Goal: Task Accomplishment & Management: Use online tool/utility

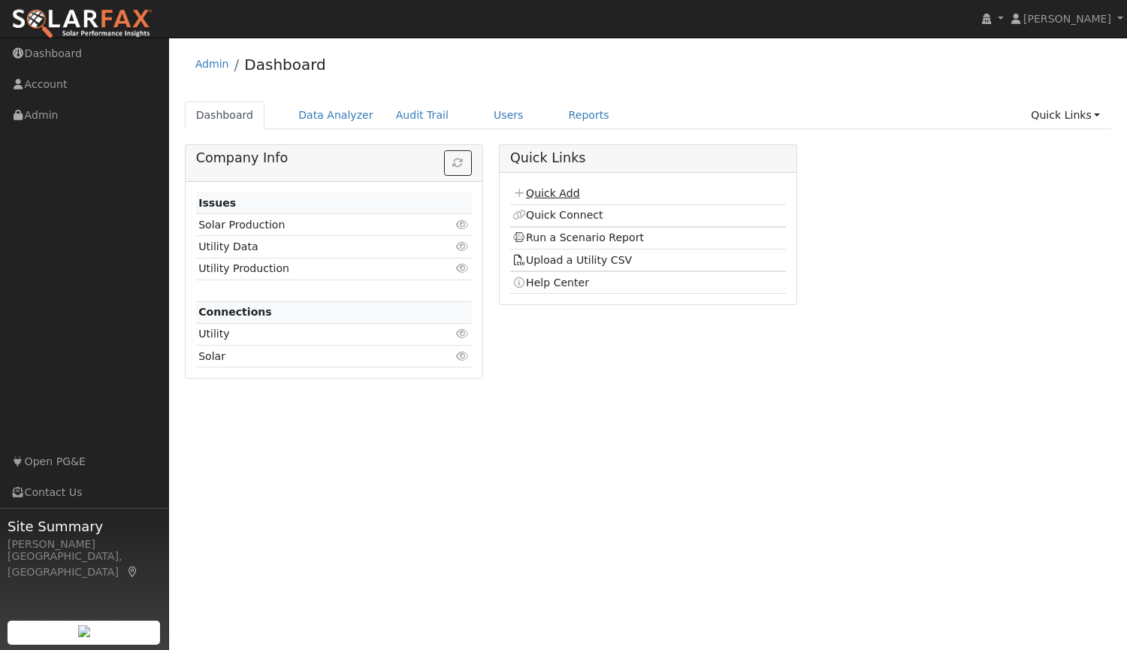
click at [554, 194] on link "Quick Add" at bounding box center [545, 193] width 67 height 12
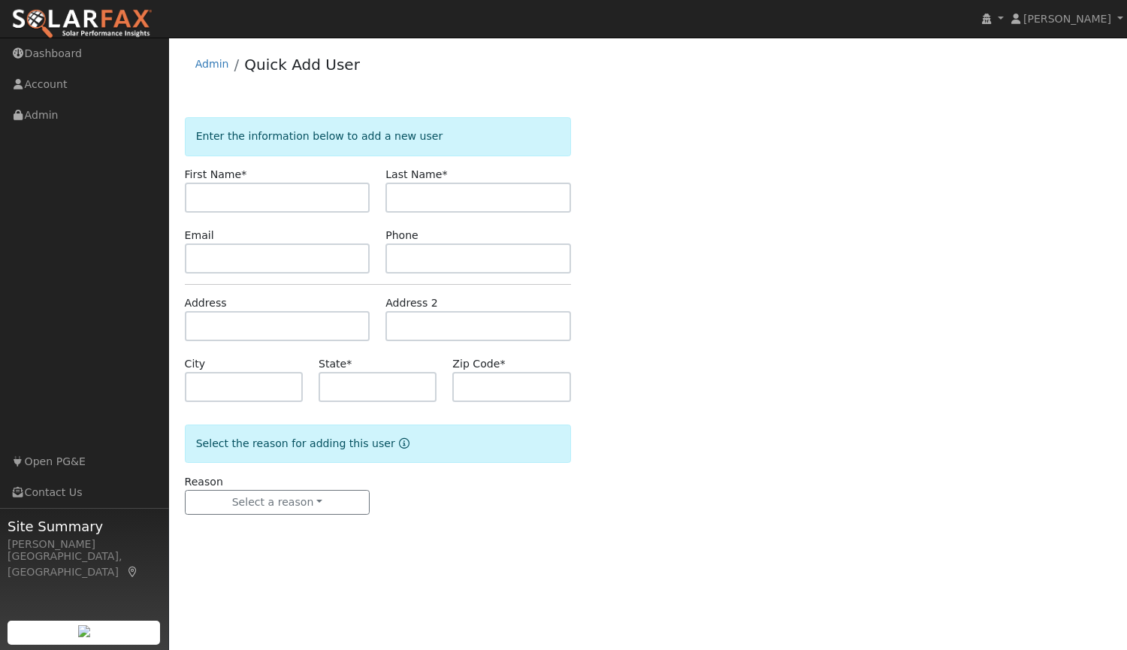
click at [264, 195] on input "text" at bounding box center [278, 198] width 186 height 30
type input "Tanya"
type input "Brasch"
click at [319, 258] on input "text" at bounding box center [278, 258] width 186 height 30
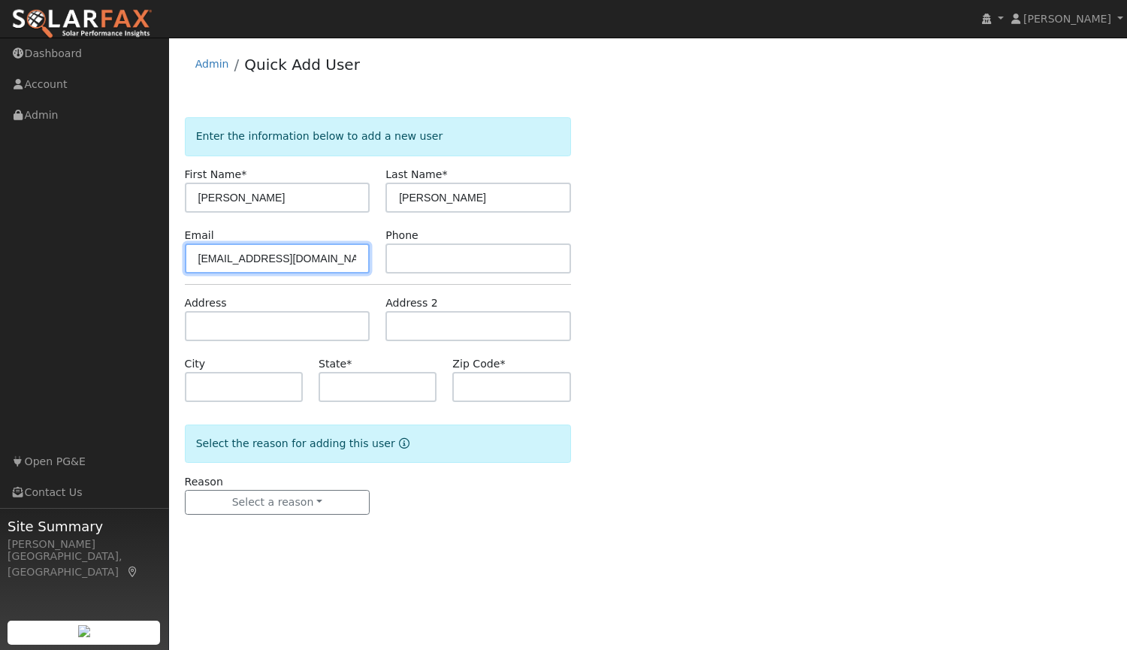
type input "tbrasch39@gmail.com"
click at [421, 255] on input "text" at bounding box center [478, 258] width 186 height 30
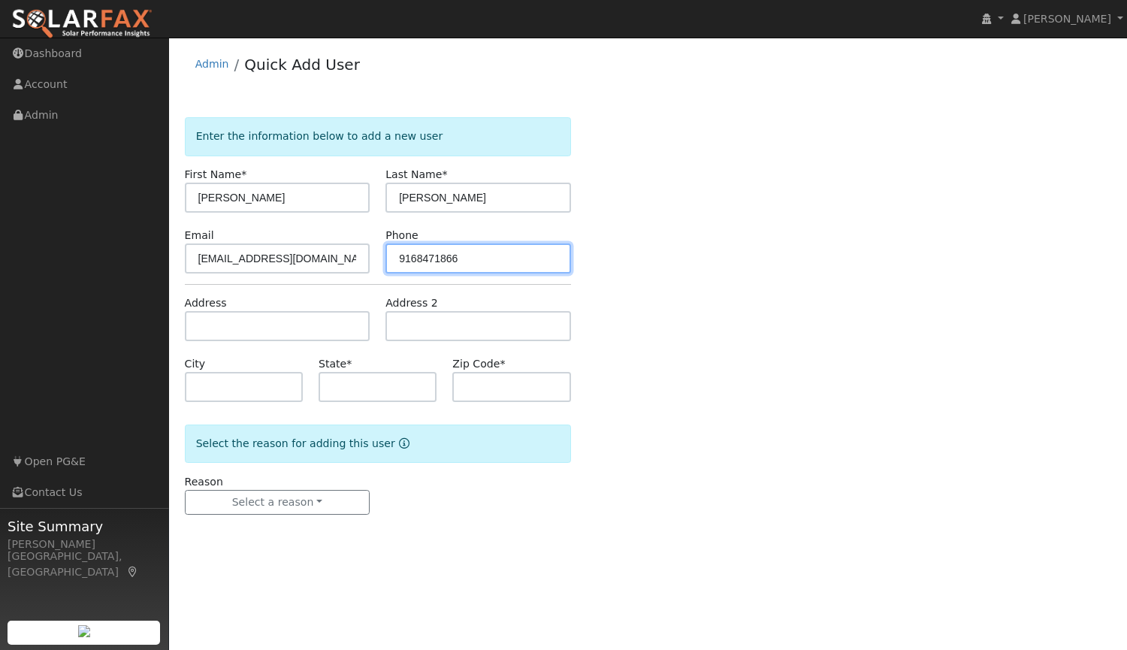
type input "9168471866"
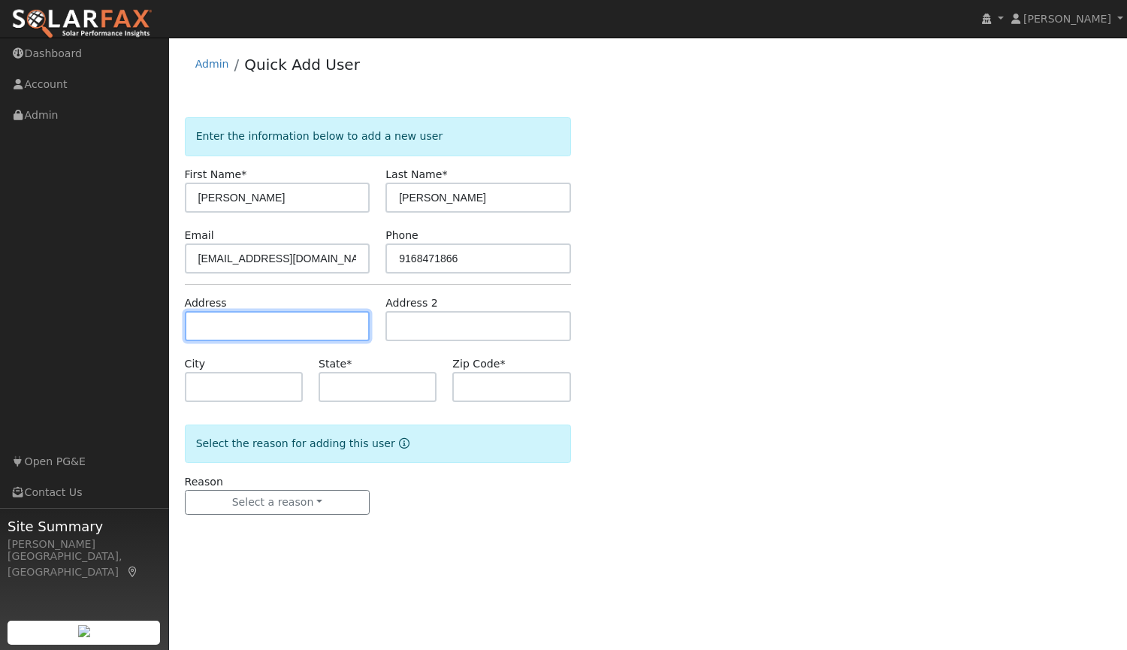
click at [318, 324] on input "text" at bounding box center [278, 326] width 186 height 30
click at [300, 329] on input "text" at bounding box center [278, 326] width 186 height 30
type input "4916 El Don Drive"
type input "Rocklin"
type input "CA"
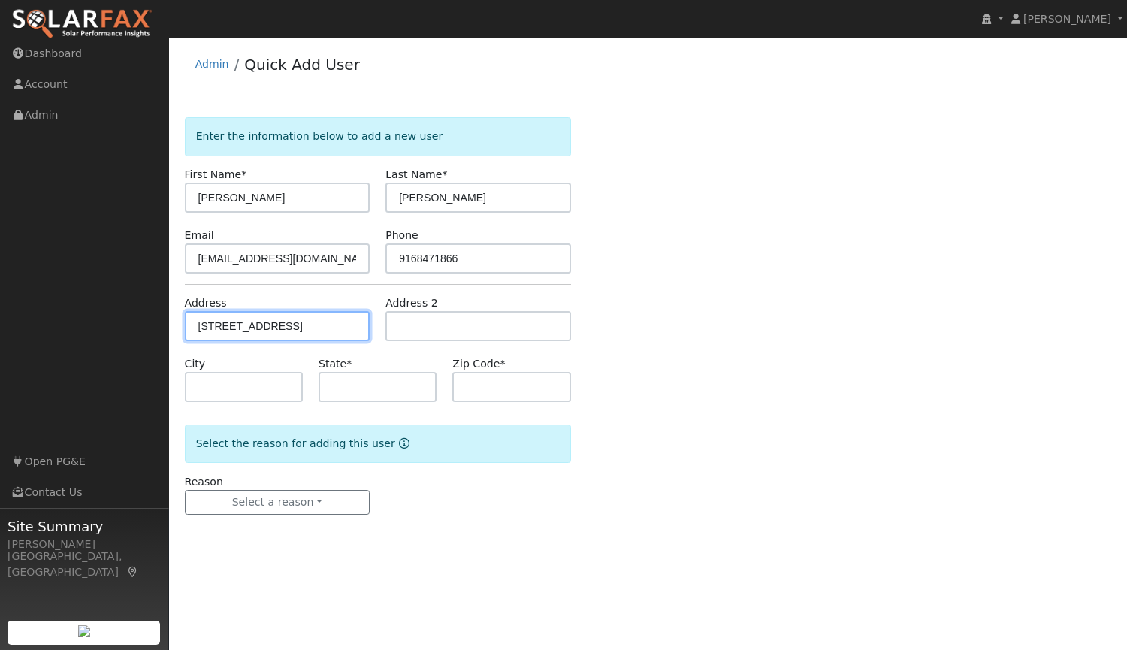
type input "95677"
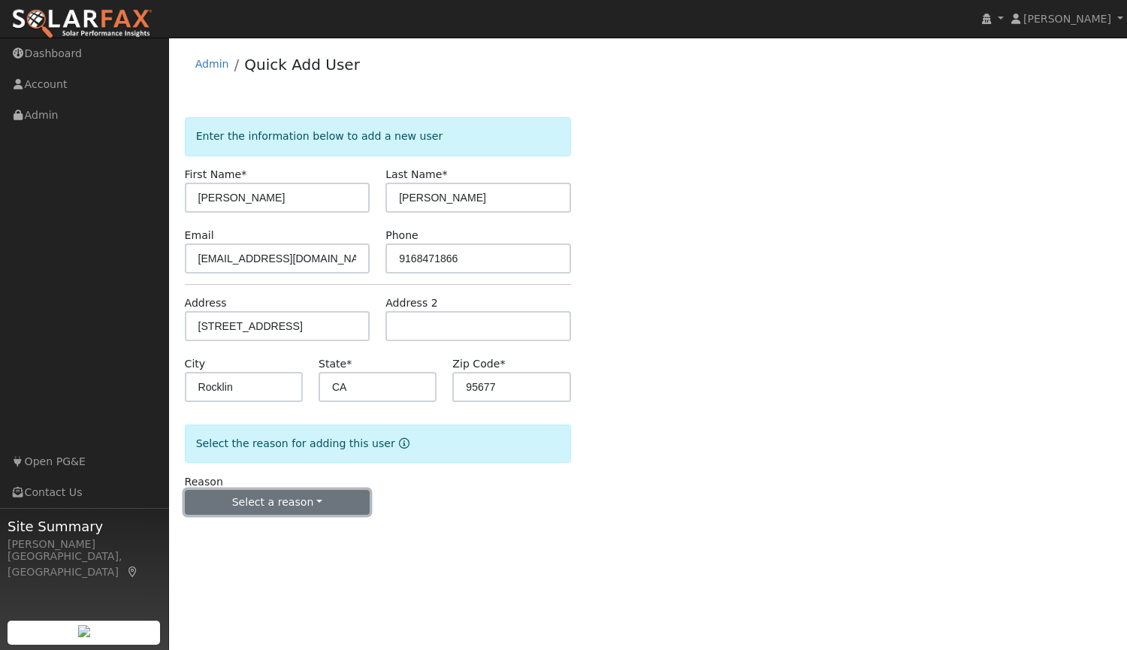
click at [306, 502] on button "Select a reason" at bounding box center [278, 503] width 186 height 26
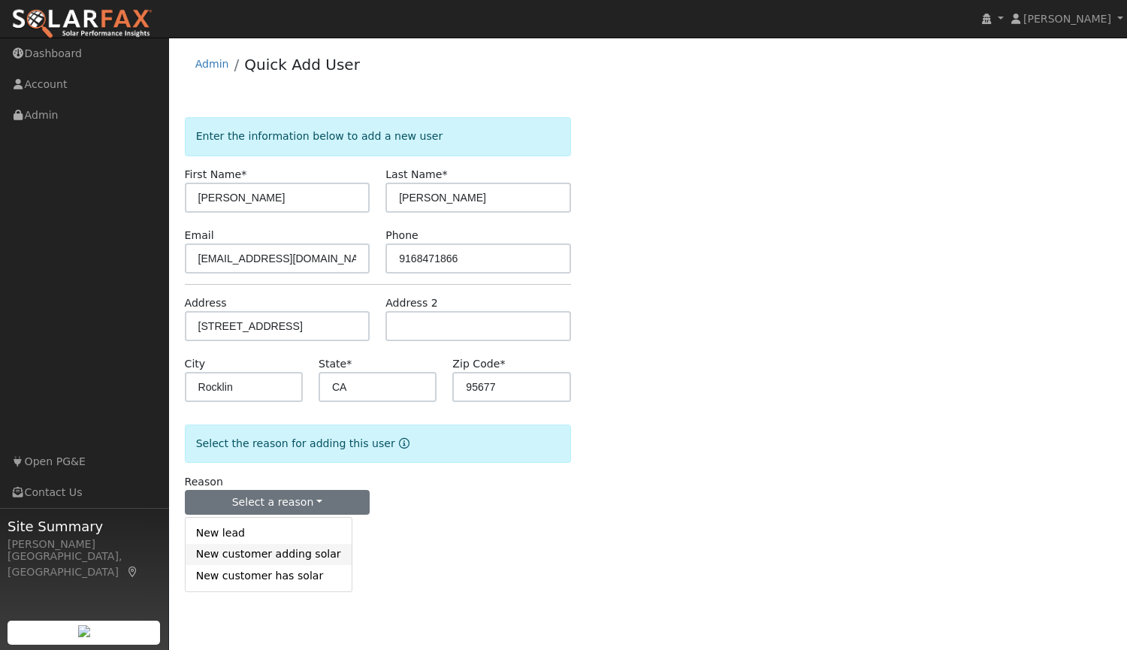
click at [281, 554] on link "New customer adding solar" at bounding box center [269, 554] width 166 height 21
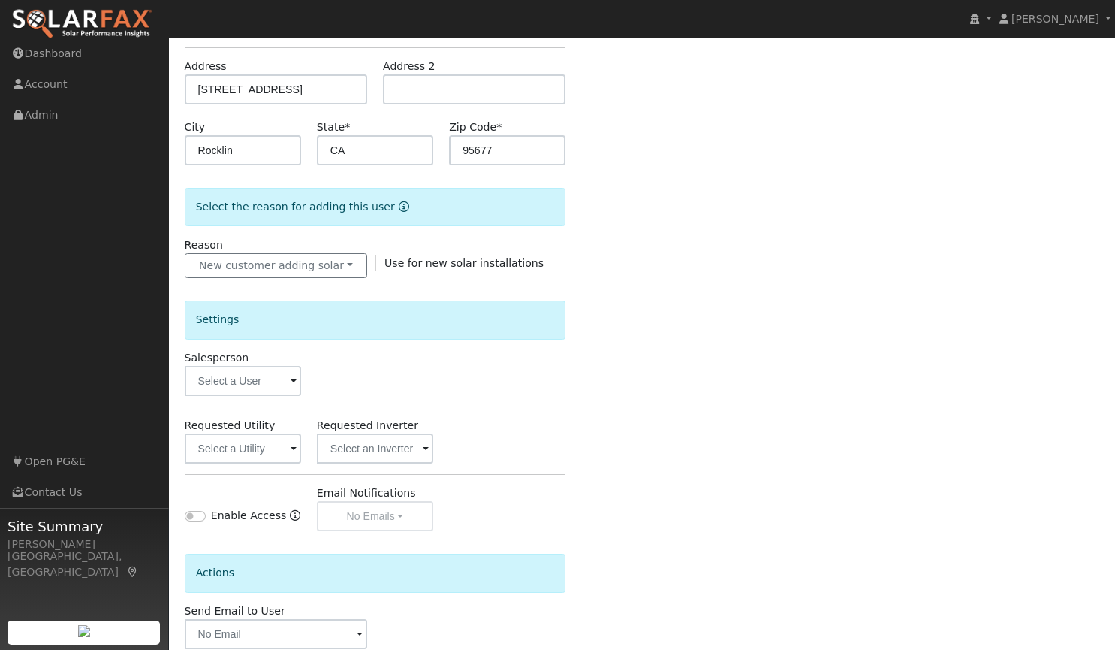
scroll to position [239, 0]
click at [257, 376] on input "text" at bounding box center [243, 379] width 116 height 30
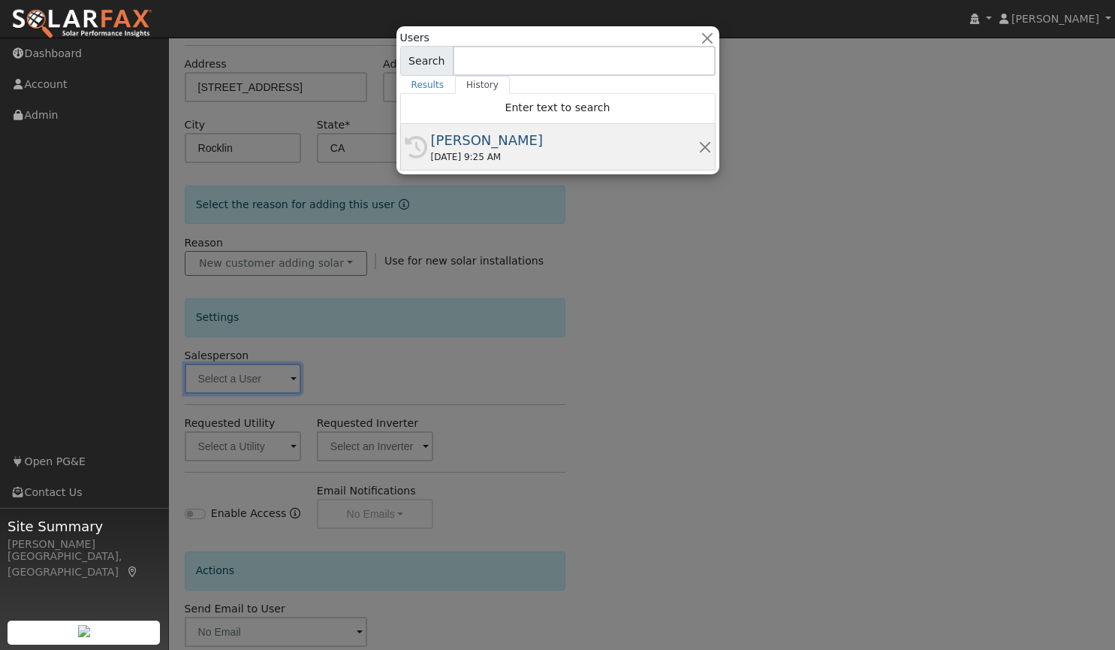
click at [508, 161] on div "09/10/2025 9:25 AM" at bounding box center [564, 157] width 267 height 14
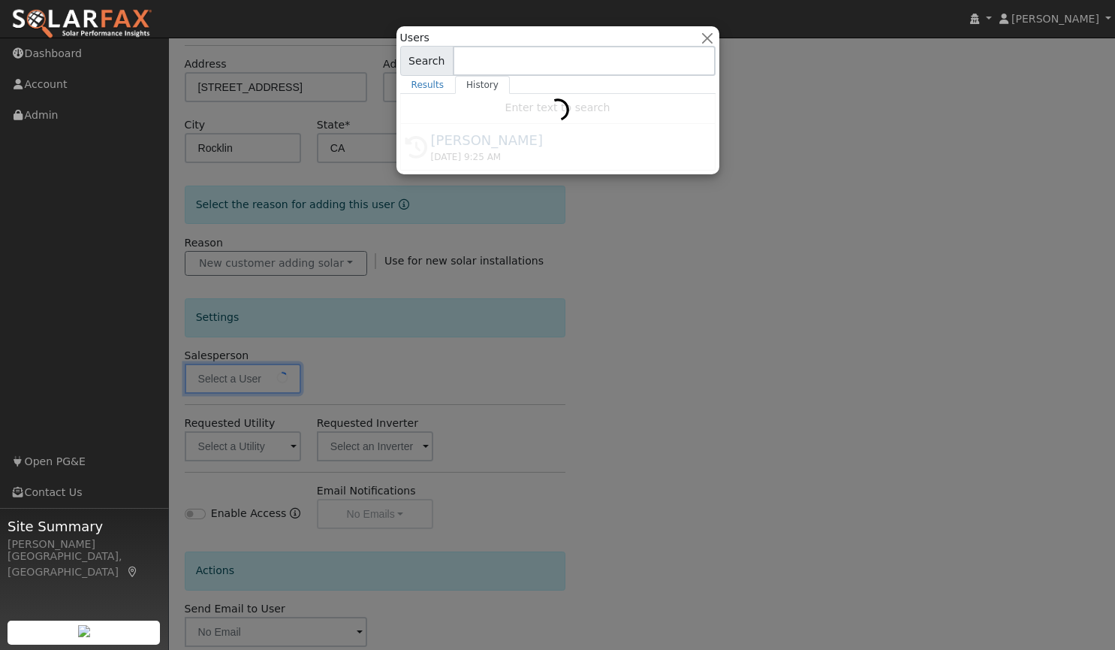
type input "[PERSON_NAME]"
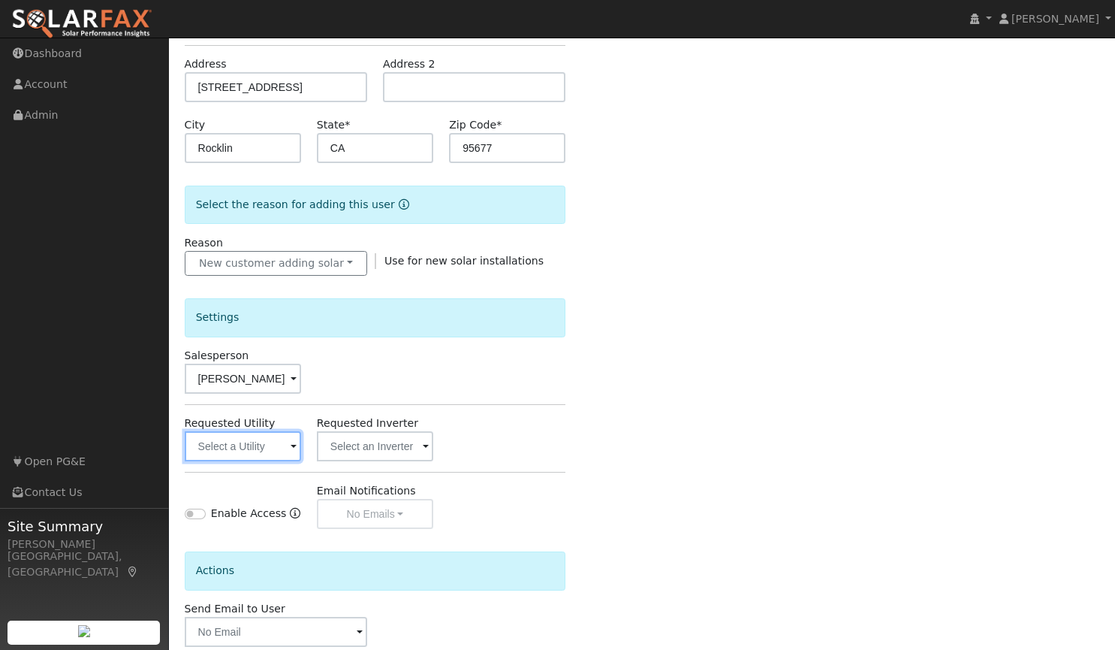
click at [243, 447] on input "text" at bounding box center [243, 446] width 116 height 30
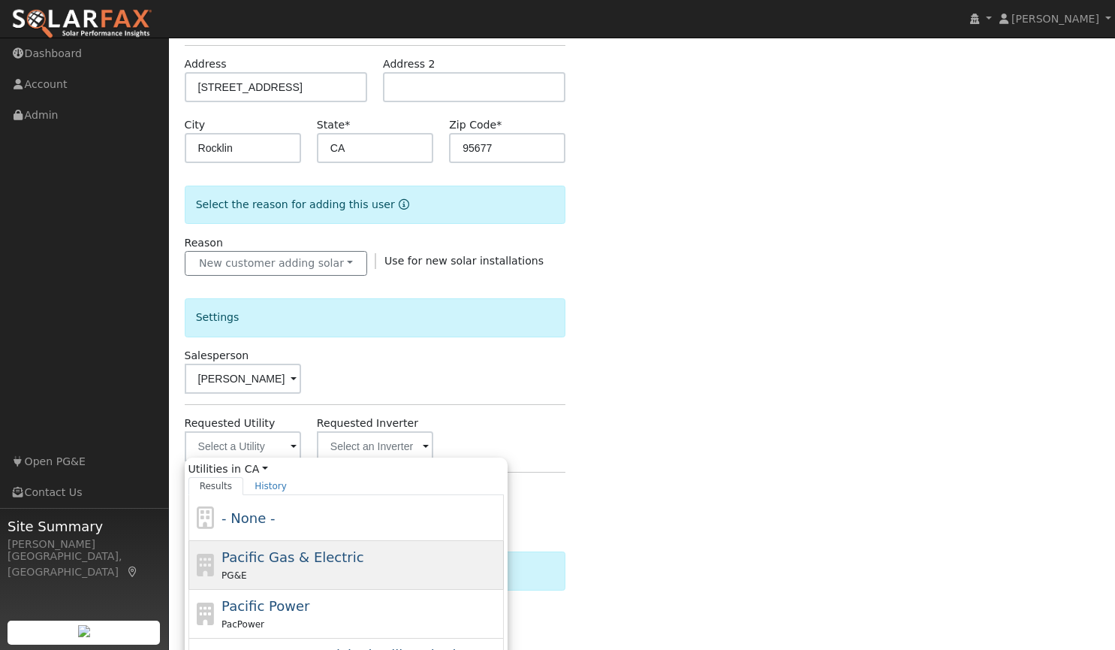
click at [256, 559] on span "Pacific Gas & Electric" at bounding box center [293, 557] width 142 height 16
type input "Pacific Gas & Electric"
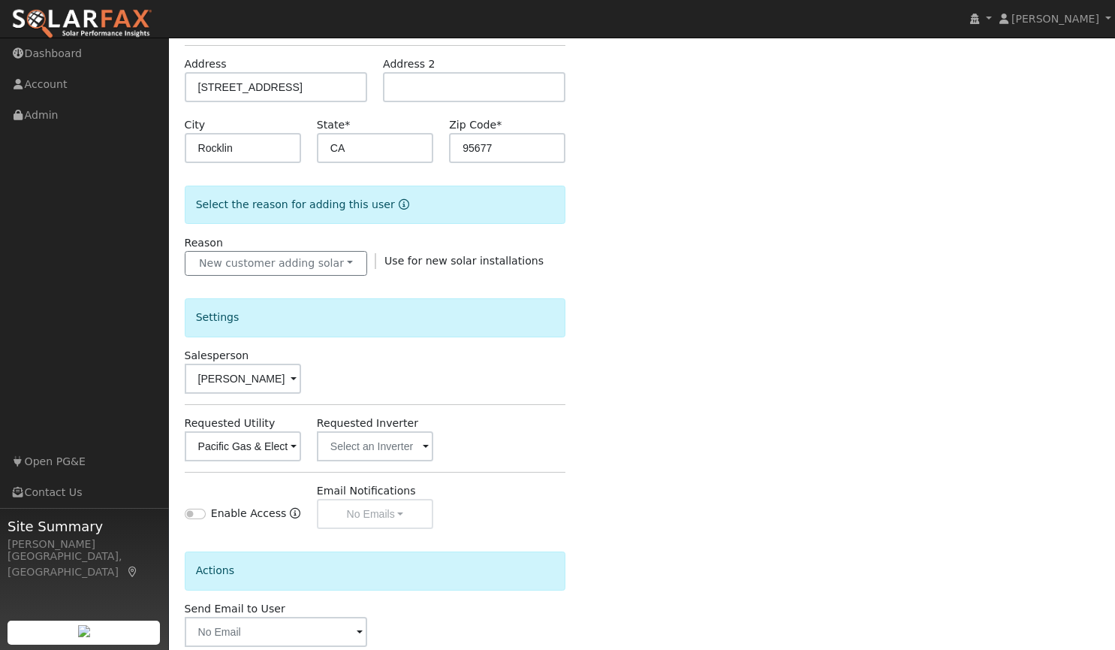
scroll to position [321, 0]
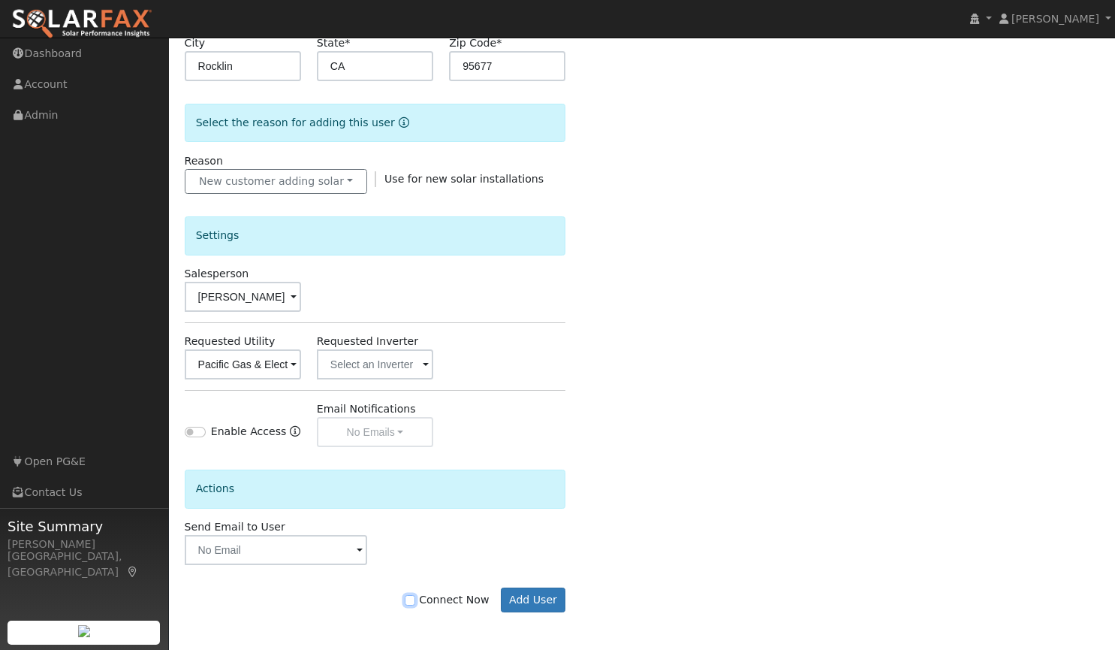
click at [415, 600] on input "Connect Now" at bounding box center [410, 600] width 11 height 11
checkbox input "true"
click at [551, 599] on button "Add User" at bounding box center [533, 600] width 65 height 26
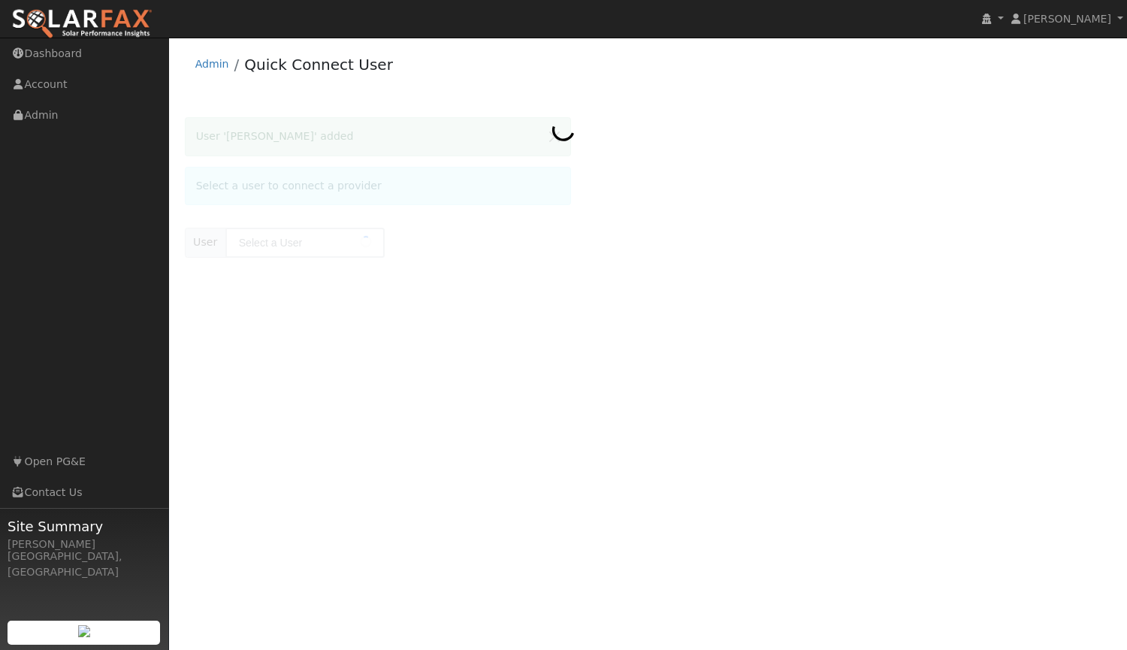
type input "Tanya Brasch"
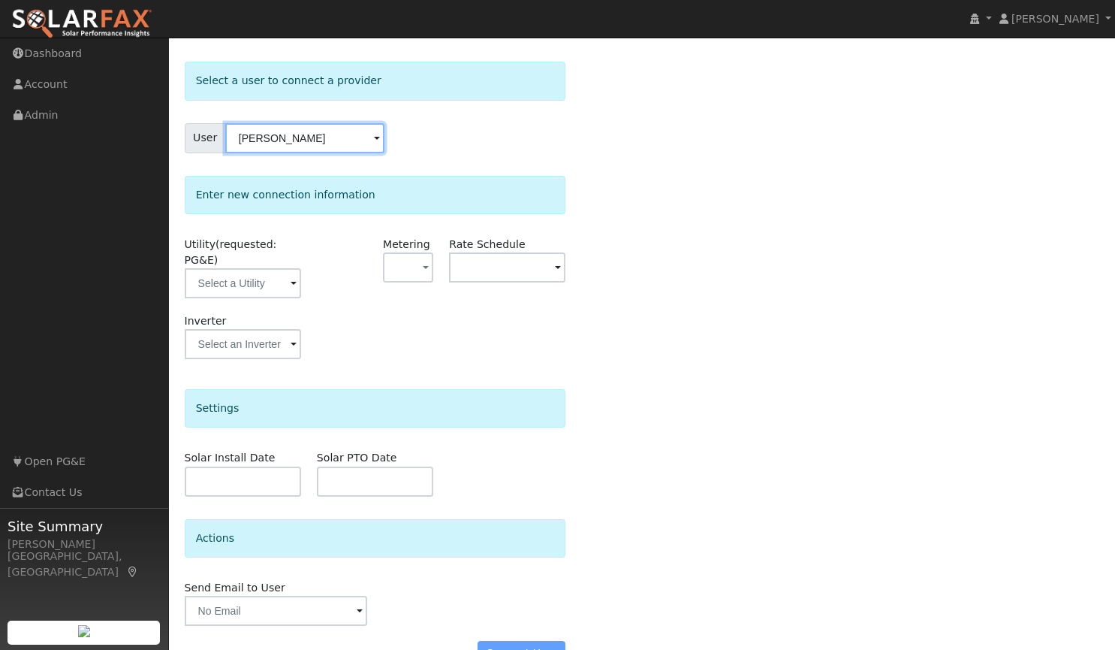
scroll to position [78, 0]
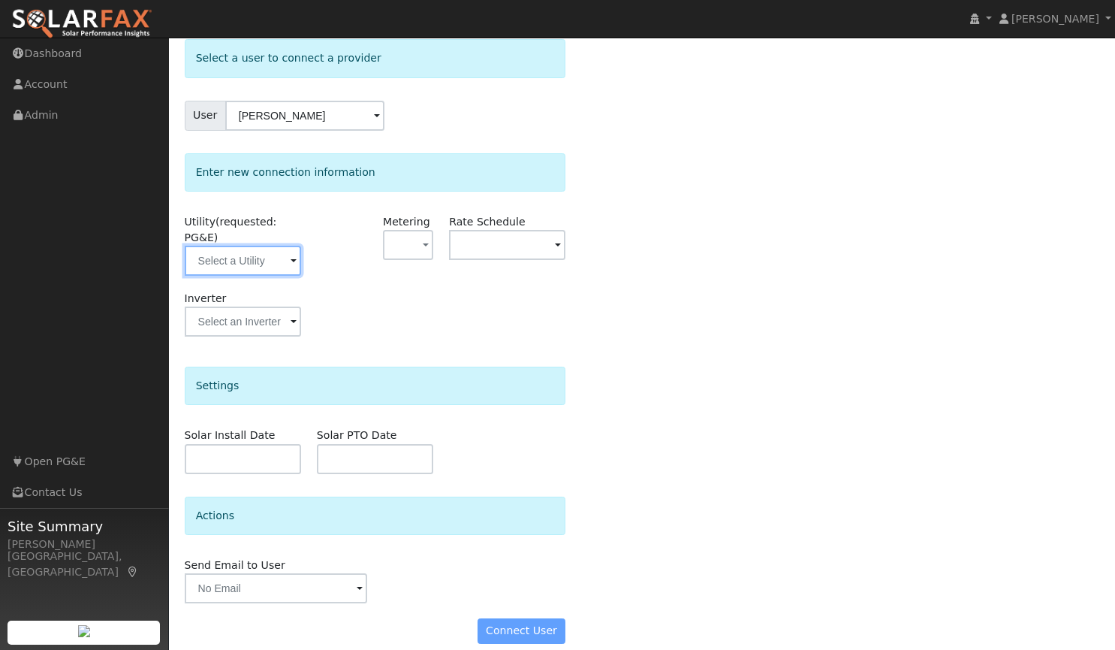
click at [288, 246] on input "text" at bounding box center [243, 261] width 116 height 30
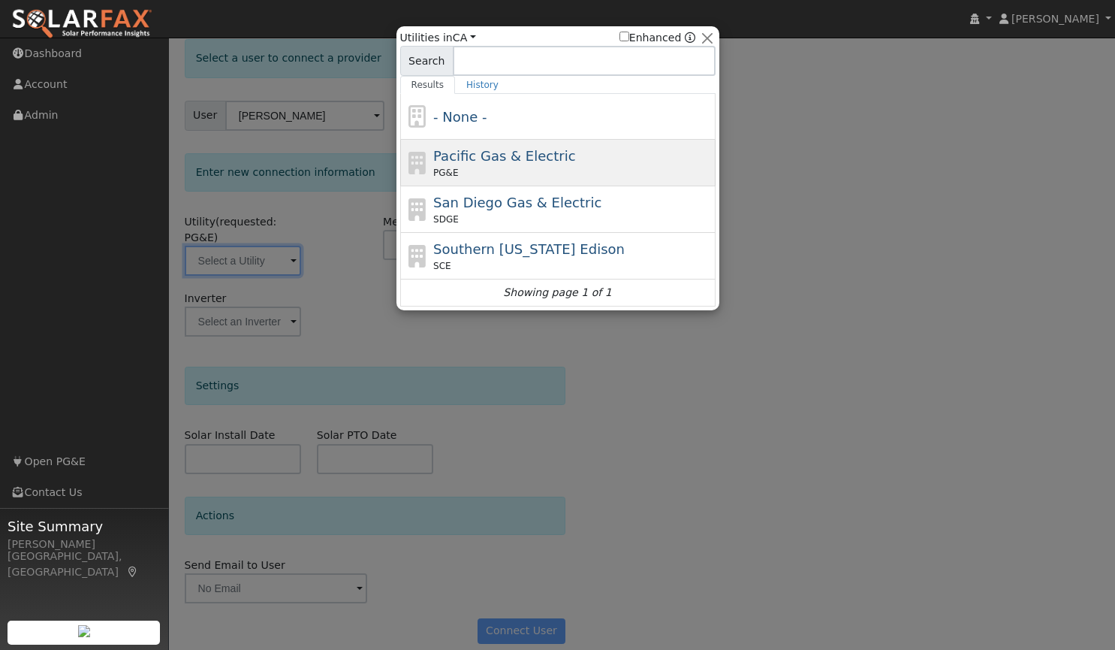
click at [528, 156] on span "Pacific Gas & Electric" at bounding box center [504, 156] width 142 height 16
type input "PG&E"
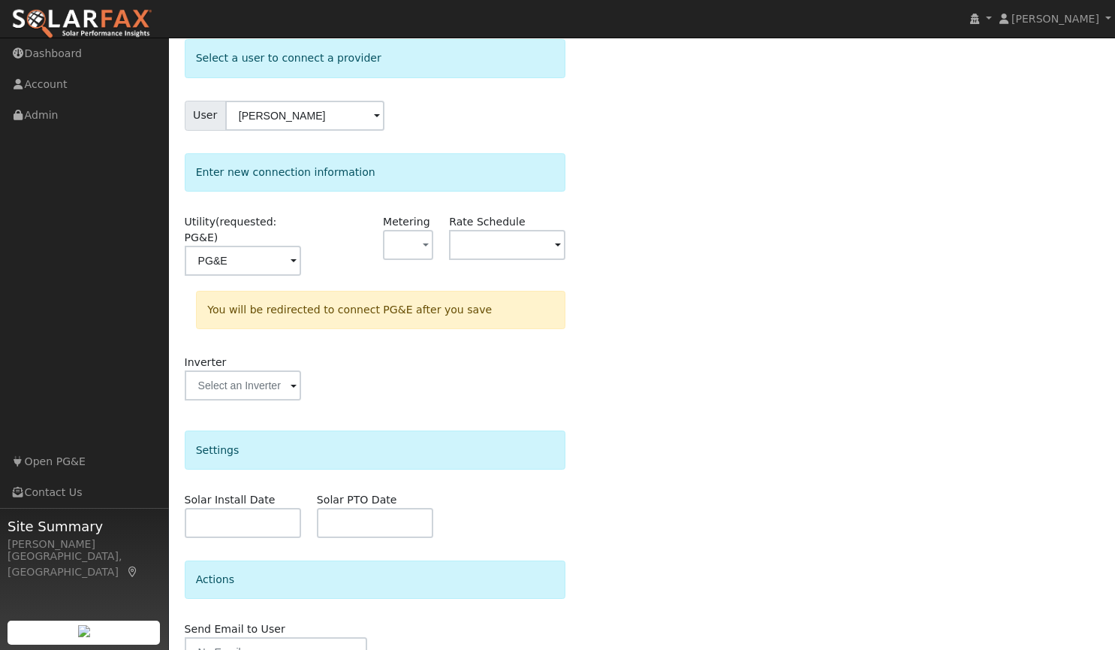
scroll to position [143, 0]
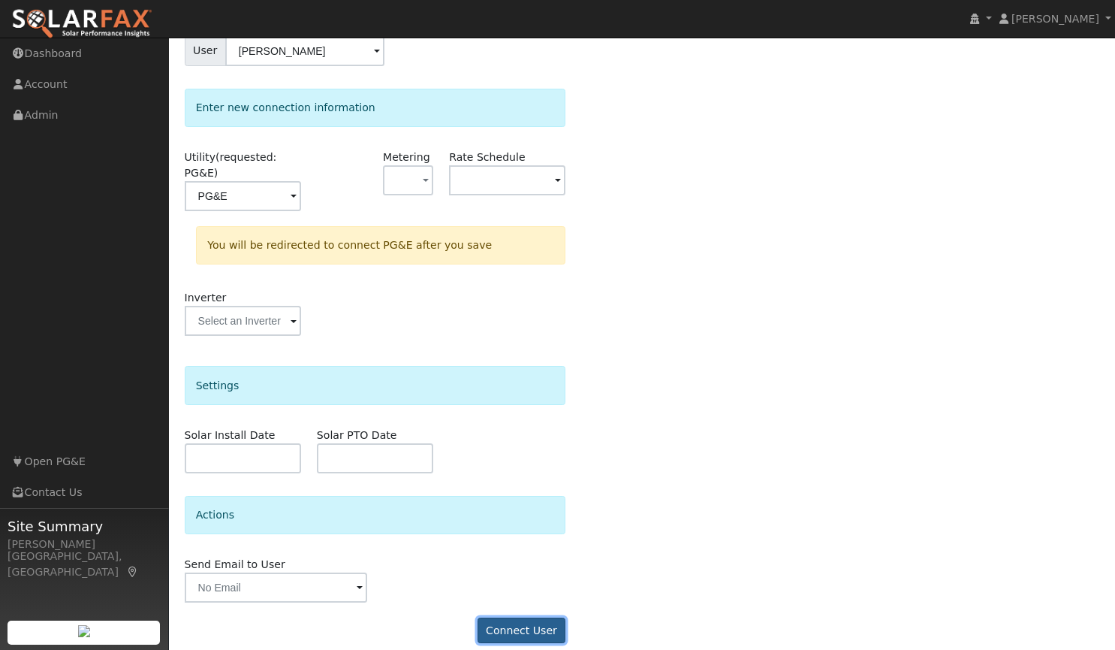
click at [508, 621] on button "Connect User" at bounding box center [522, 630] width 89 height 26
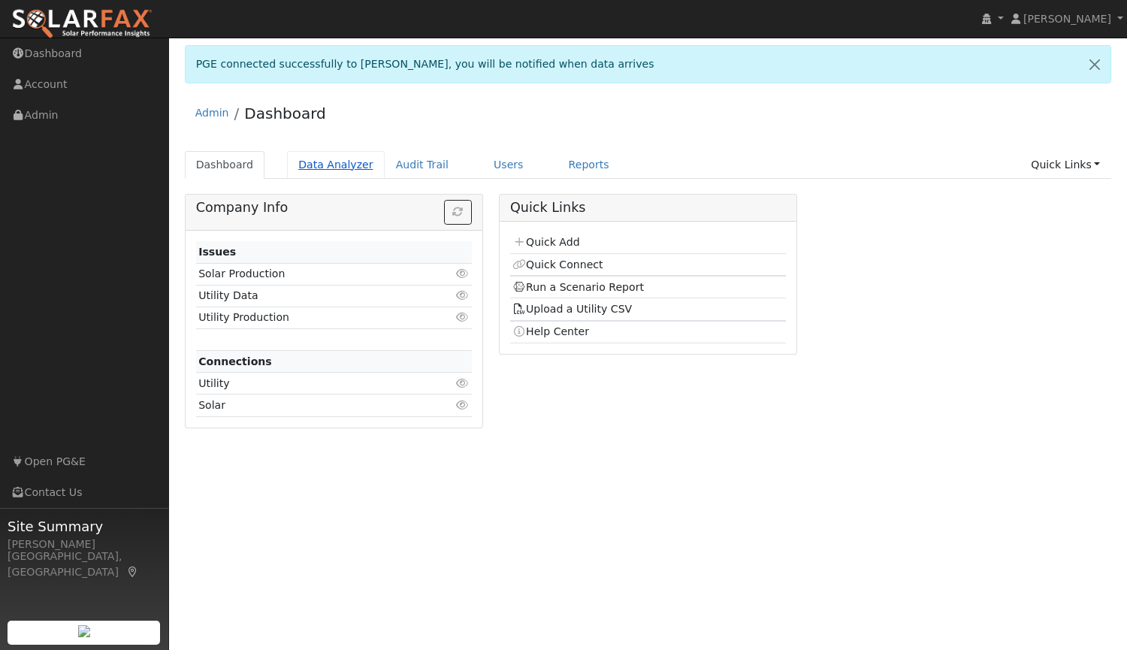
click at [340, 166] on link "Data Analyzer" at bounding box center [336, 165] width 98 height 28
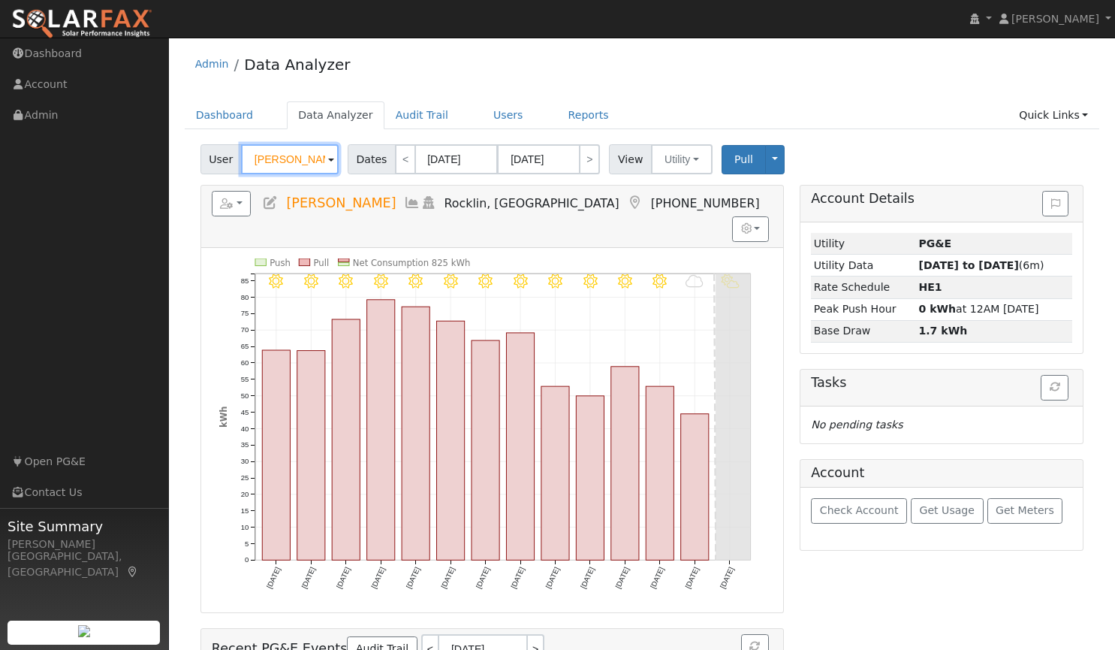
click at [315, 161] on input "[PERSON_NAME]" at bounding box center [290, 159] width 98 height 30
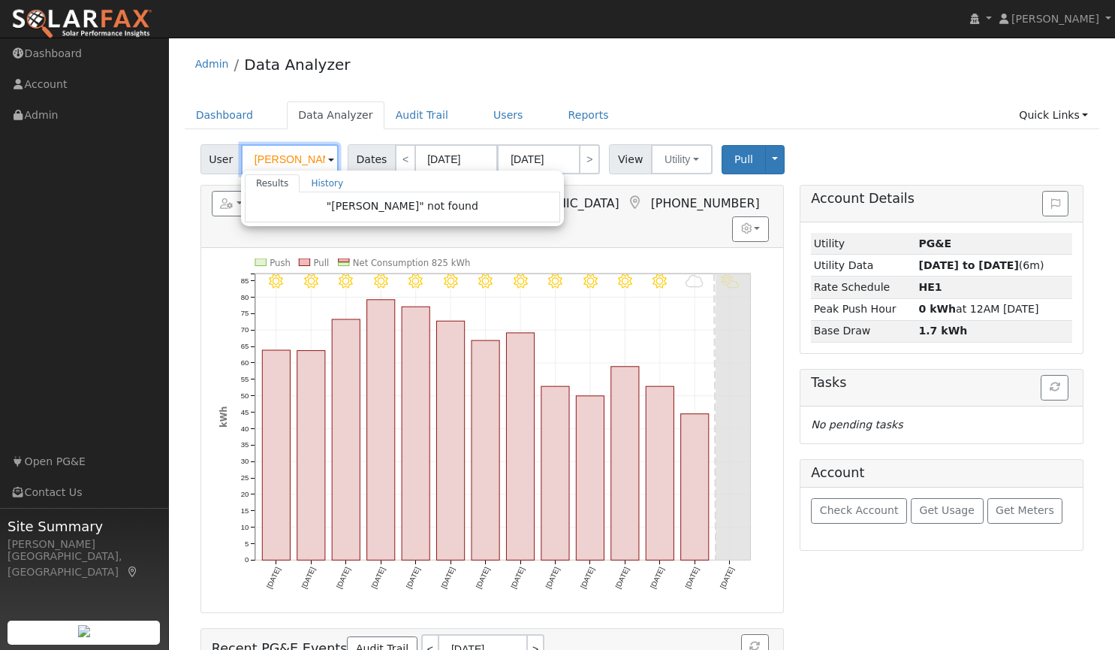
click at [308, 160] on input "[PERSON_NAME]" at bounding box center [290, 159] width 98 height 30
type input "b"
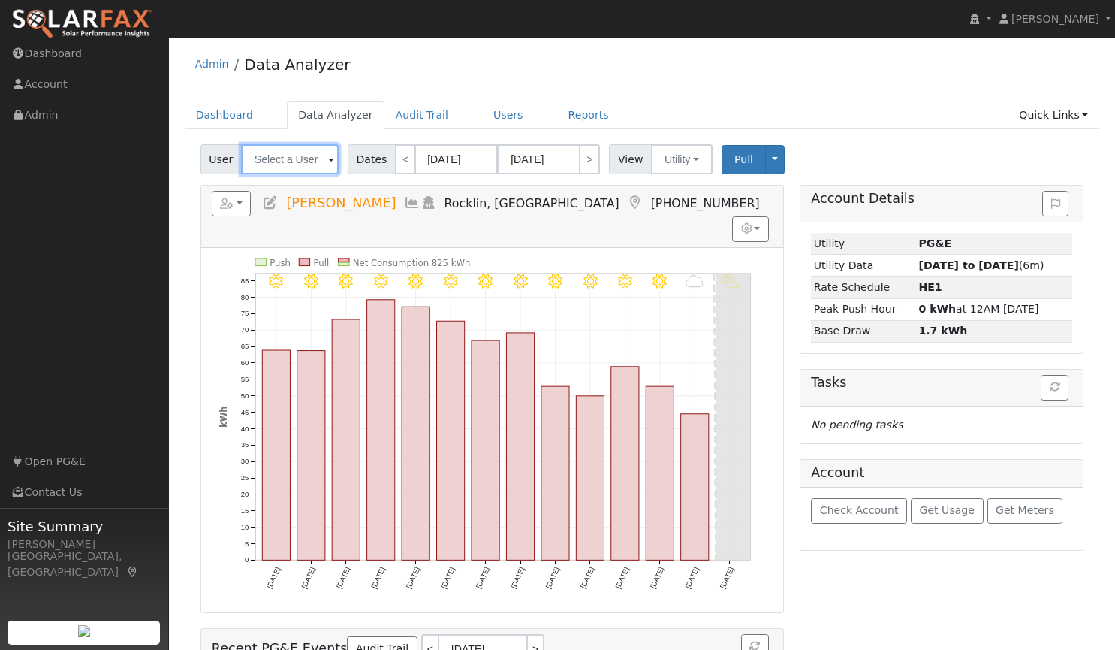
click at [305, 161] on input "text" at bounding box center [290, 159] width 98 height 30
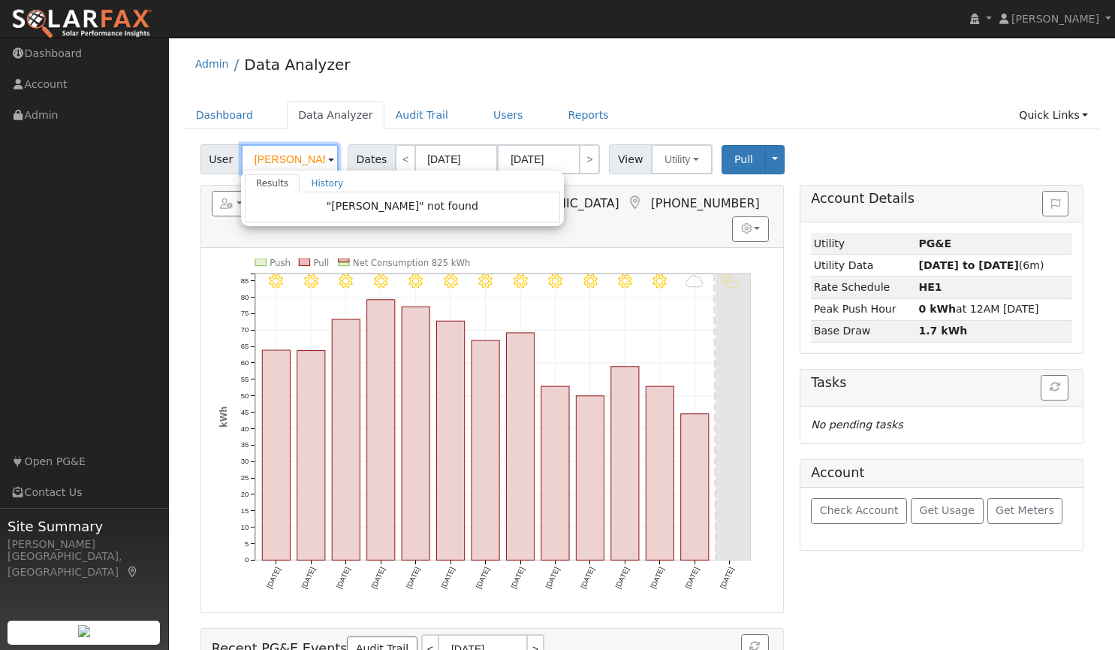
click at [303, 155] on input "[PERSON_NAME]" at bounding box center [290, 159] width 98 height 30
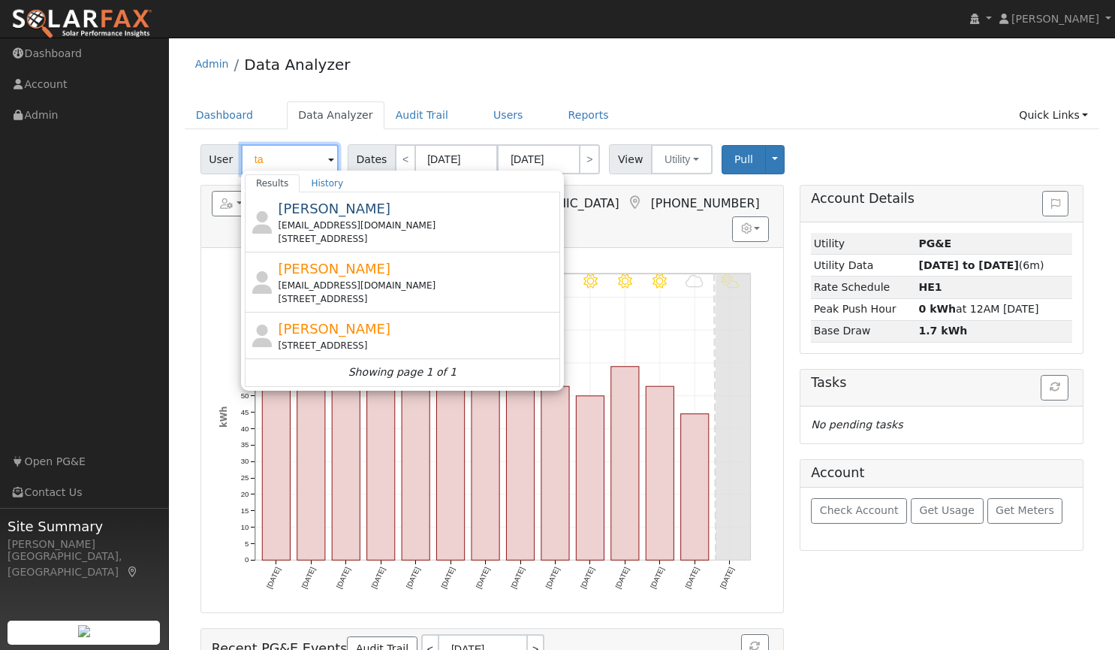
type input "t"
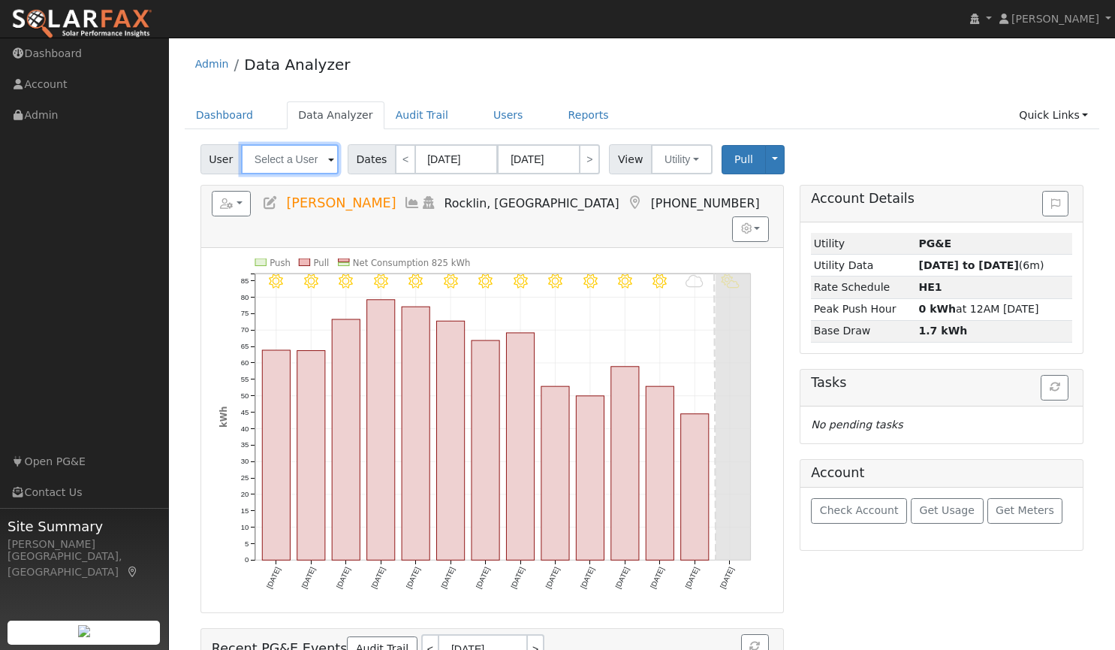
click at [312, 158] on input "text" at bounding box center [290, 159] width 98 height 30
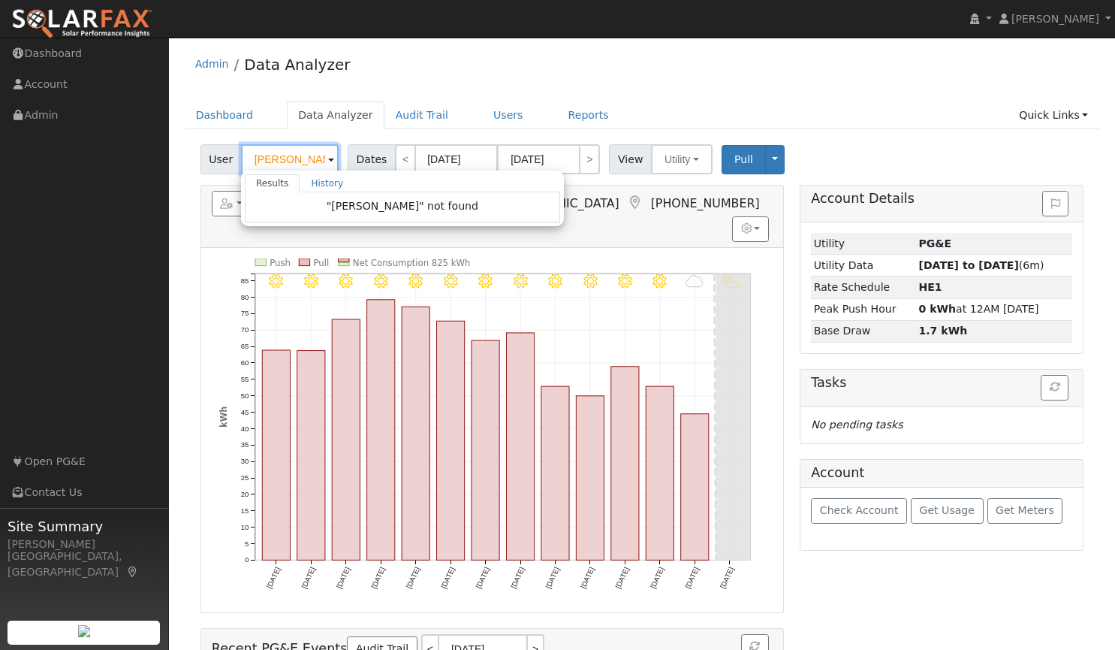
click at [307, 160] on input "[PERSON_NAME]" at bounding box center [290, 159] width 98 height 30
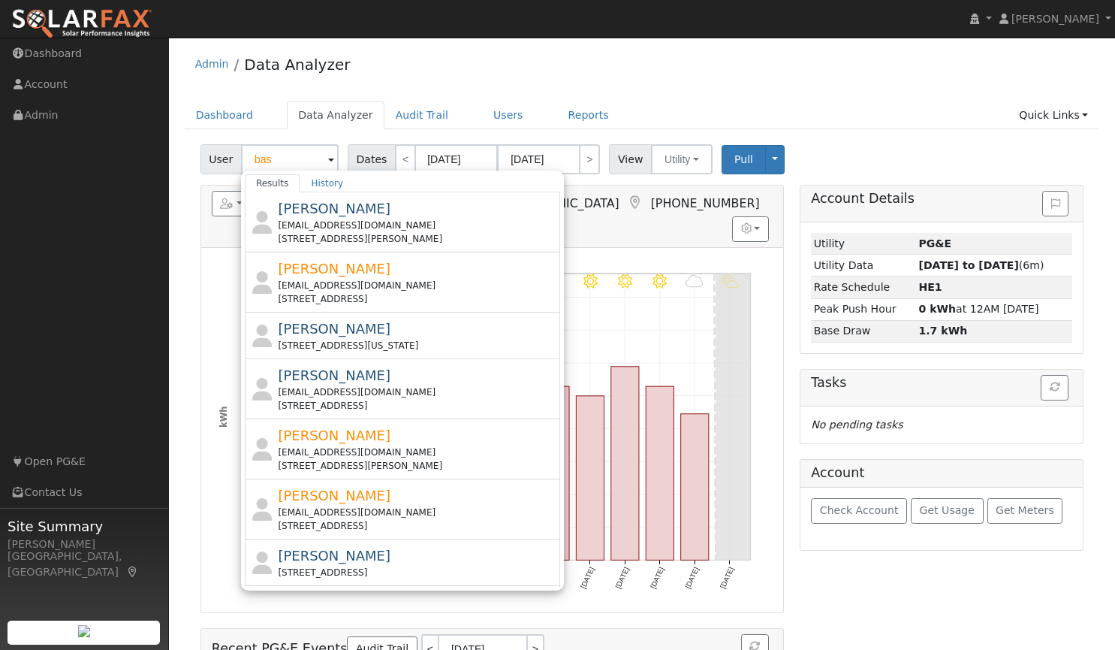
click at [498, 96] on div "Admin Data Analyzer Dashboard Data Analyzer Audit Trail Users Reports Quick Lin…" at bounding box center [642, 419] width 931 height 749
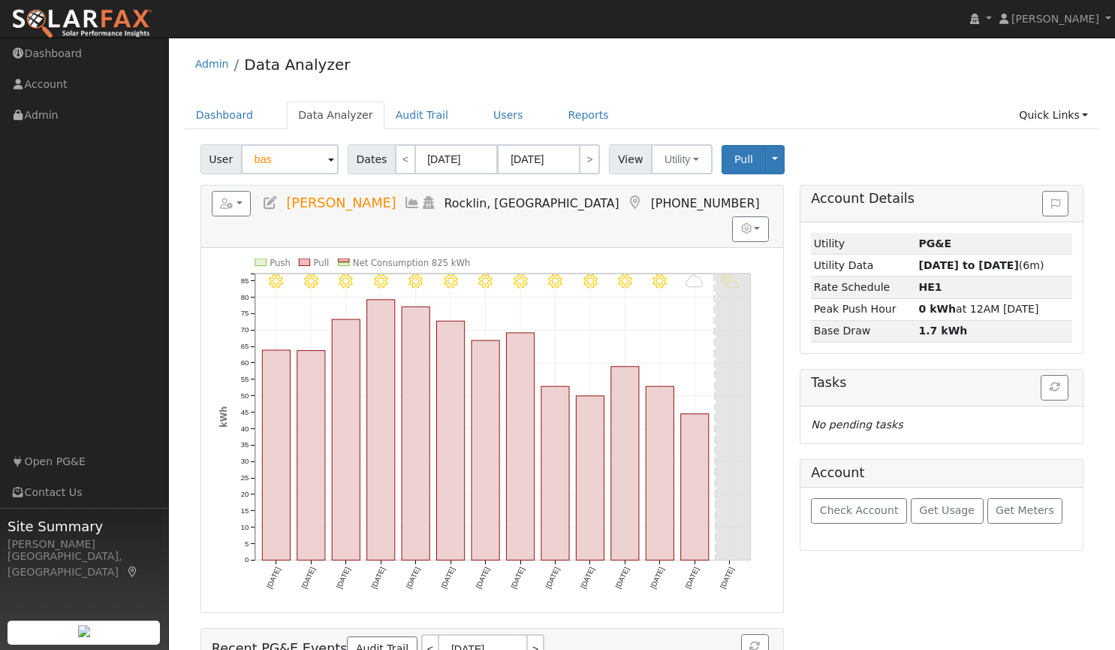
type input "[PERSON_NAME]"
click at [307, 160] on input "[PERSON_NAME]" at bounding box center [290, 159] width 98 height 30
click at [300, 159] on input "[PERSON_NAME]" at bounding box center [290, 159] width 98 height 30
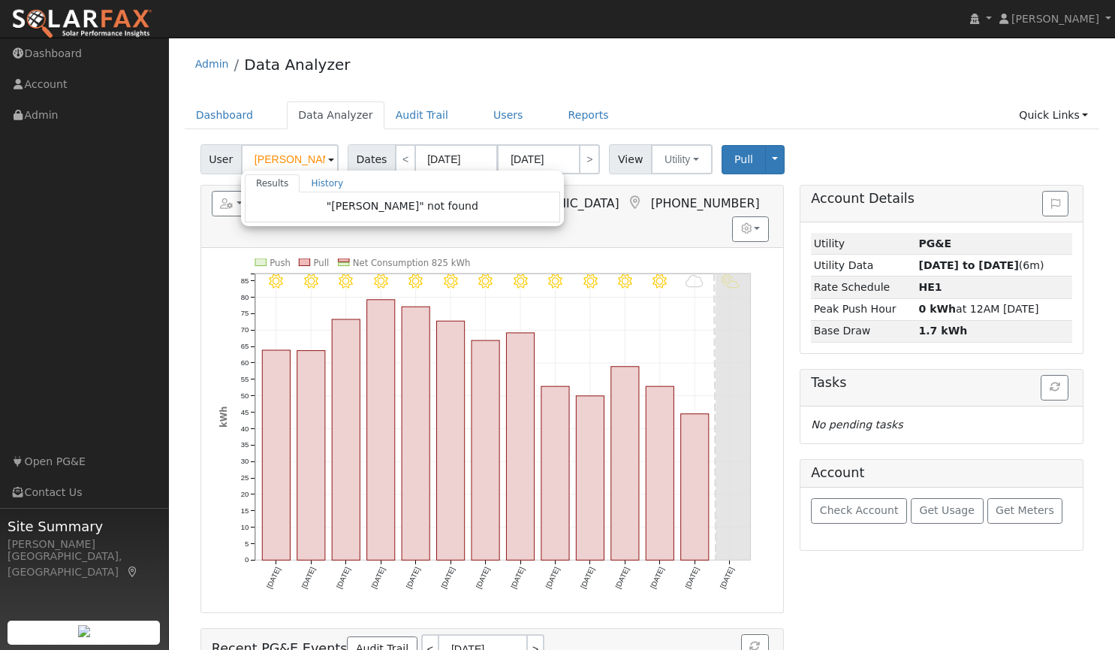
click at [460, 74] on div "Admin Data Analyzer" at bounding box center [643, 68] width 916 height 46
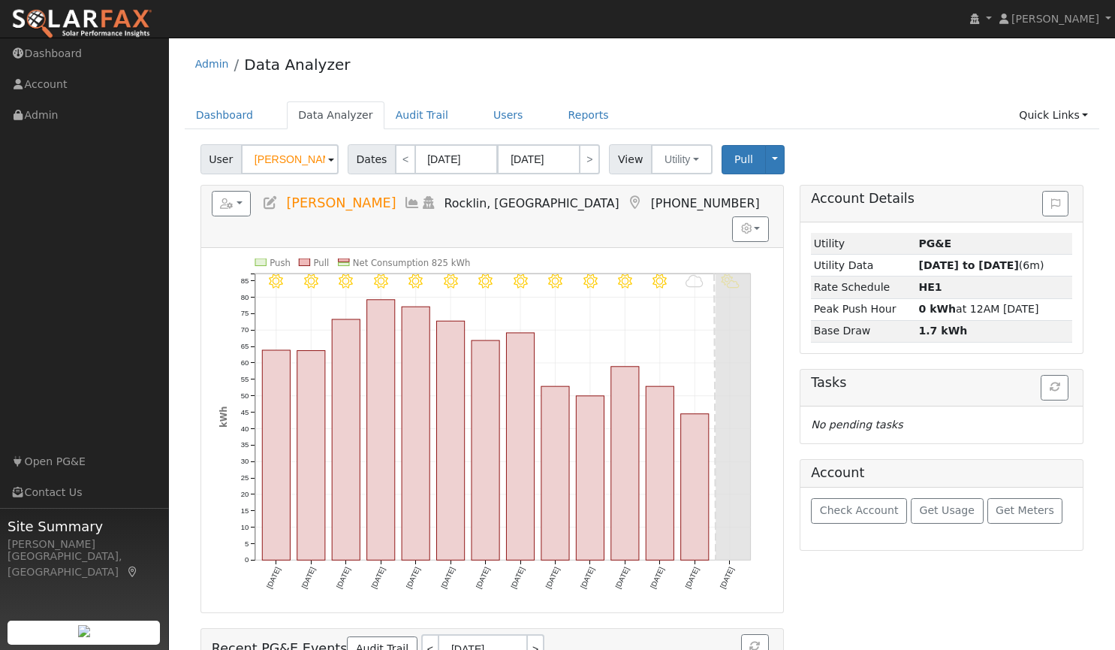
click at [822, 53] on div "Admin Data Analyzer" at bounding box center [643, 68] width 916 height 46
click at [300, 156] on input "[PERSON_NAME]" at bounding box center [290, 159] width 98 height 30
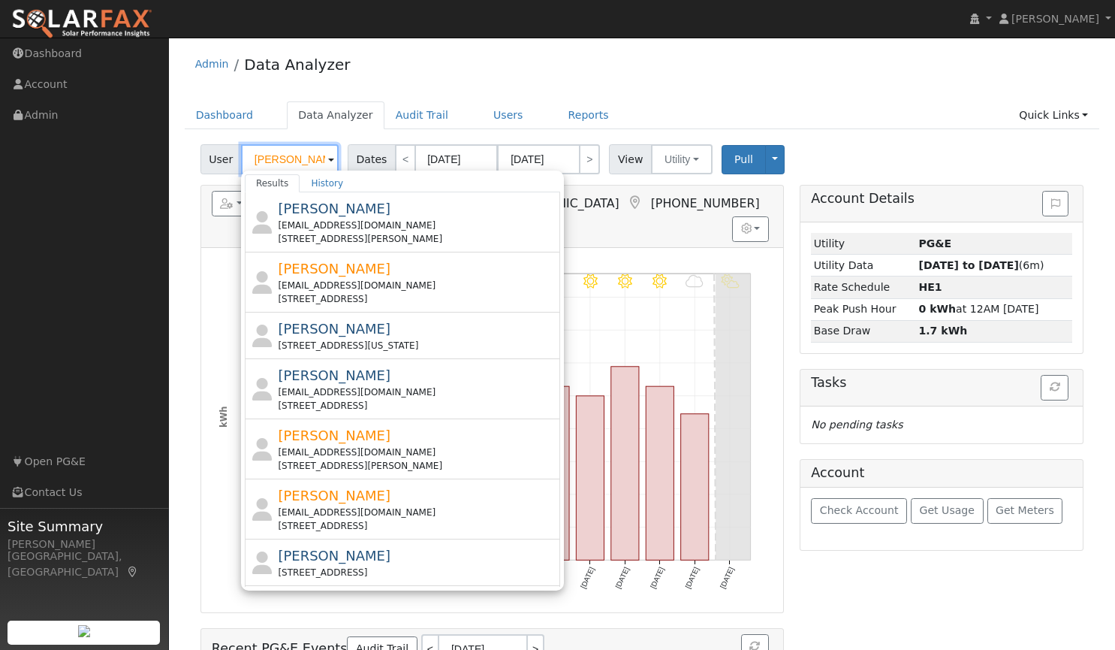
click at [294, 152] on input "[PERSON_NAME]" at bounding box center [290, 159] width 98 height 30
type input "b"
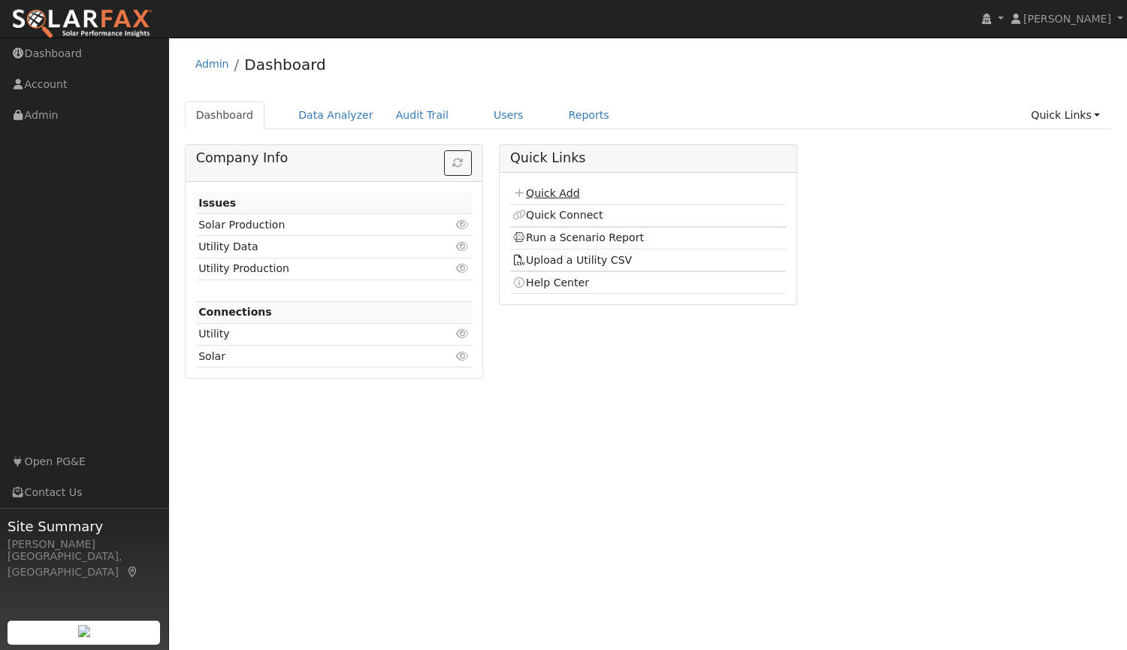
click at [565, 196] on link "Quick Add" at bounding box center [545, 193] width 67 height 12
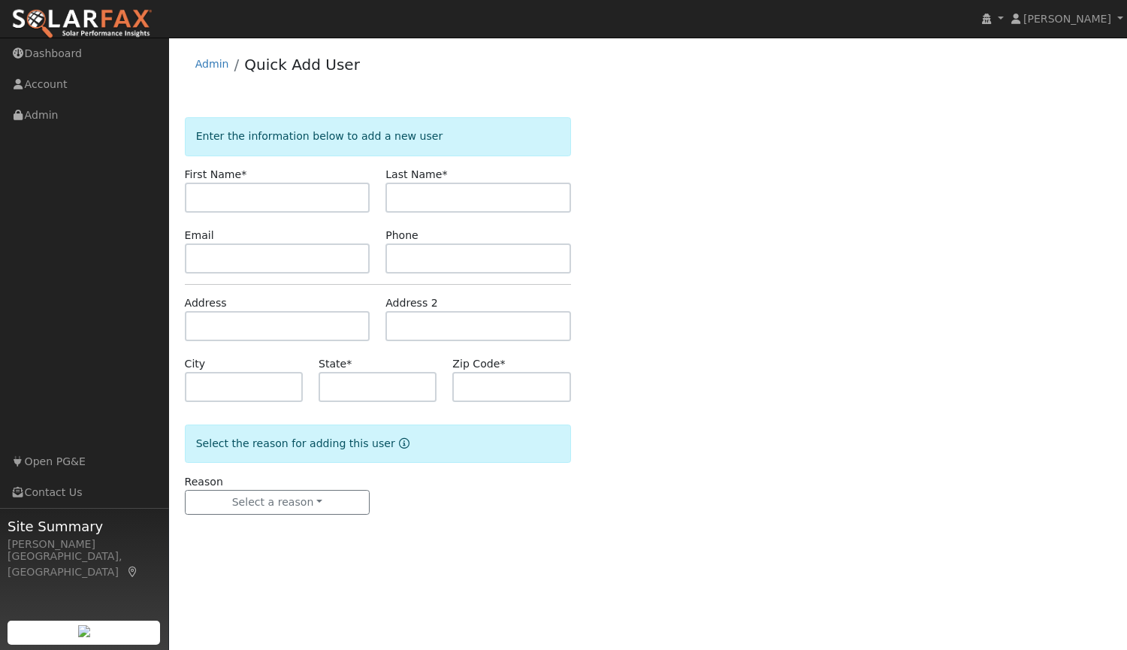
click at [83, 19] on img at bounding box center [81, 24] width 141 height 32
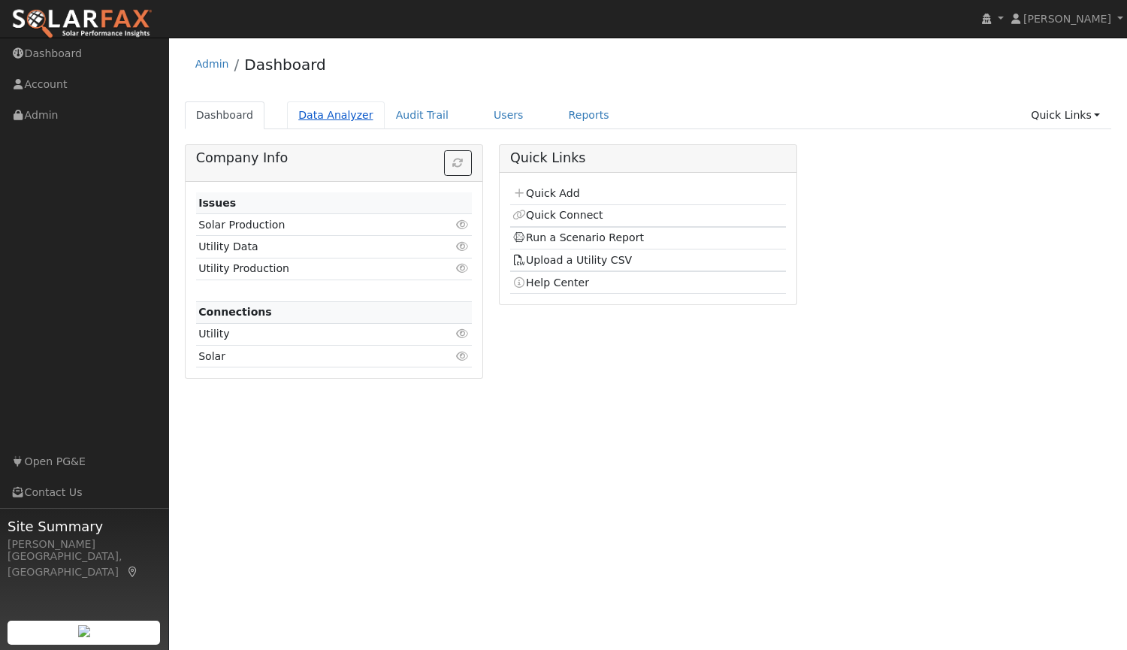
click at [309, 116] on link "Data Analyzer" at bounding box center [336, 115] width 98 height 28
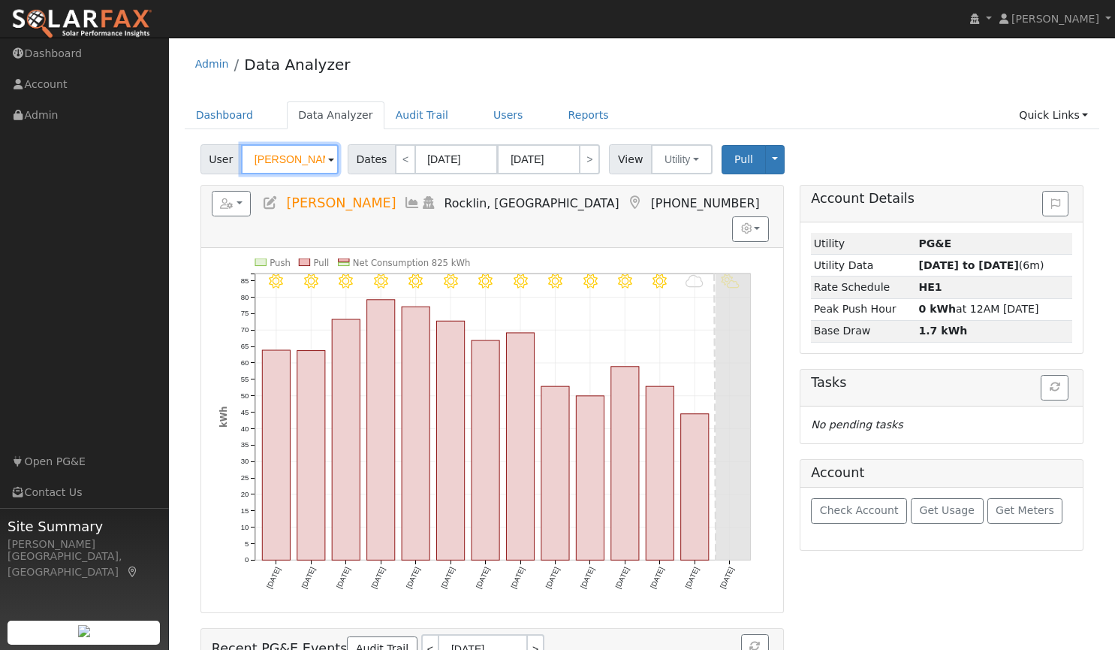
click at [306, 161] on input "[PERSON_NAME]" at bounding box center [290, 159] width 98 height 30
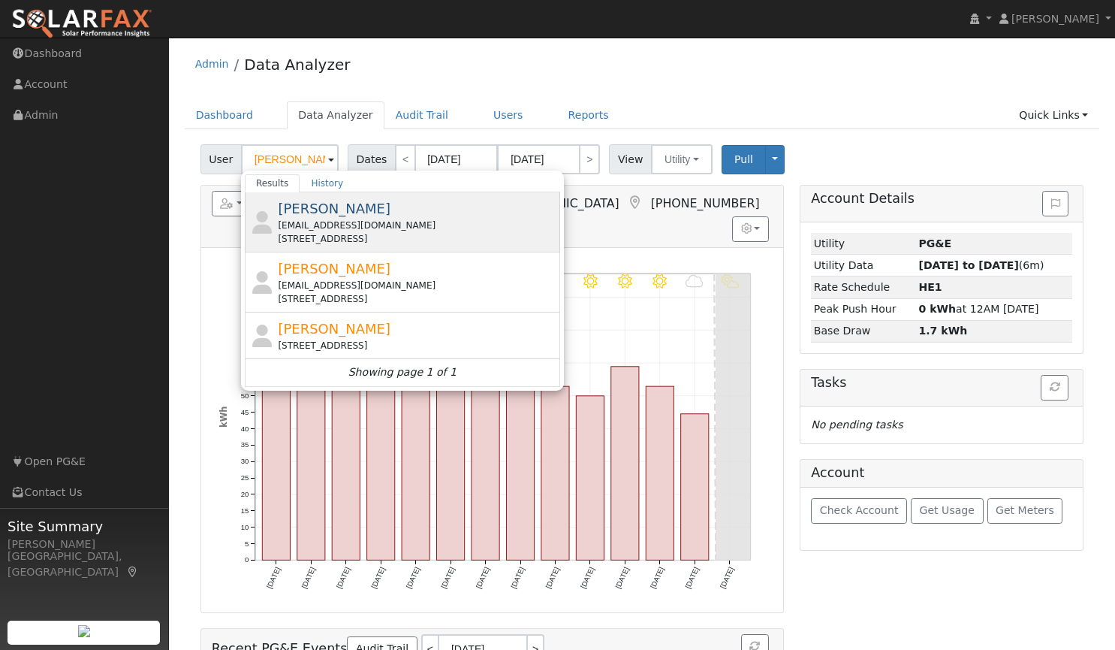
click at [321, 211] on span "[PERSON_NAME]" at bounding box center [334, 209] width 113 height 16
type input "[PERSON_NAME]"
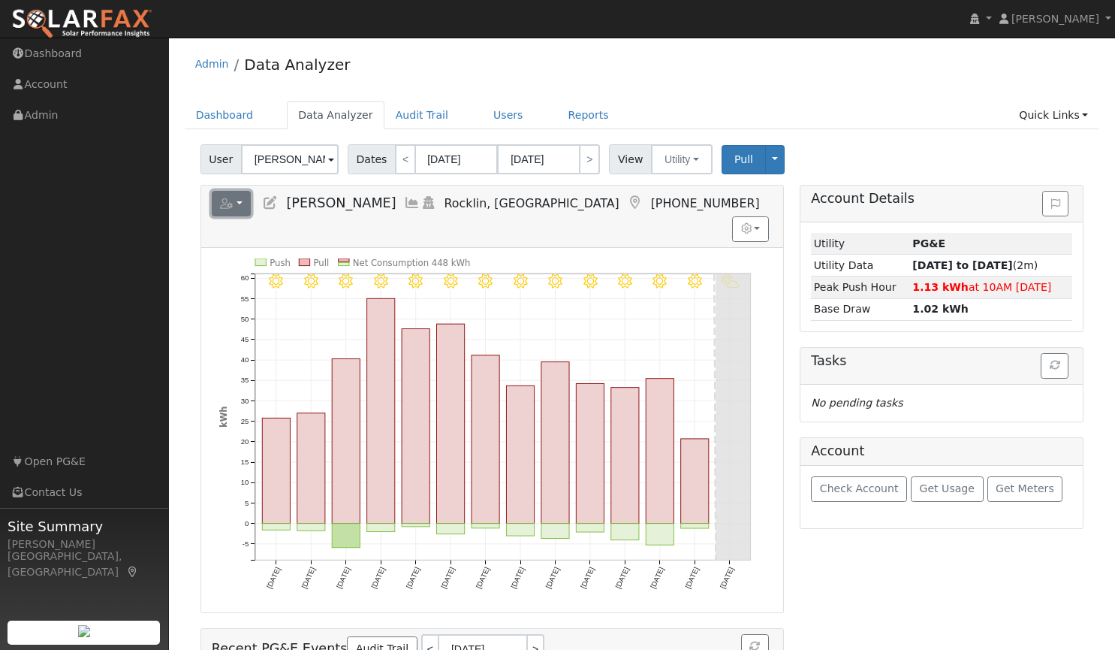
click at [237, 199] on button "button" at bounding box center [232, 204] width 40 height 26
click at [554, 248] on div "9/10 - PartlyCloudy 9/09 - Clear 9/08 - Clear 9/07 - Clear 9/06 - Clear 9/05 - …" at bounding box center [492, 430] width 582 height 364
click at [399, 161] on link "<" at bounding box center [405, 159] width 21 height 30
type input "08/14/2025"
type input "08/27/2025"
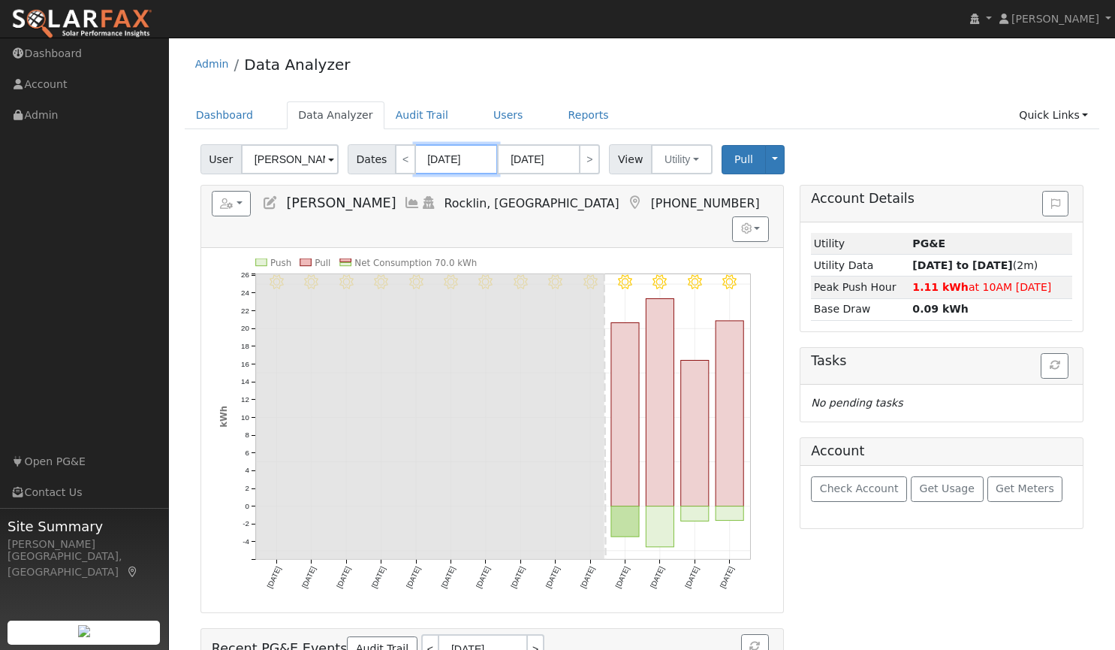
click at [449, 161] on body "installed Tim Tedder Tim Tedder Profile My Company Help Center Terms Of Service…" at bounding box center [557, 610] width 1115 height 1145
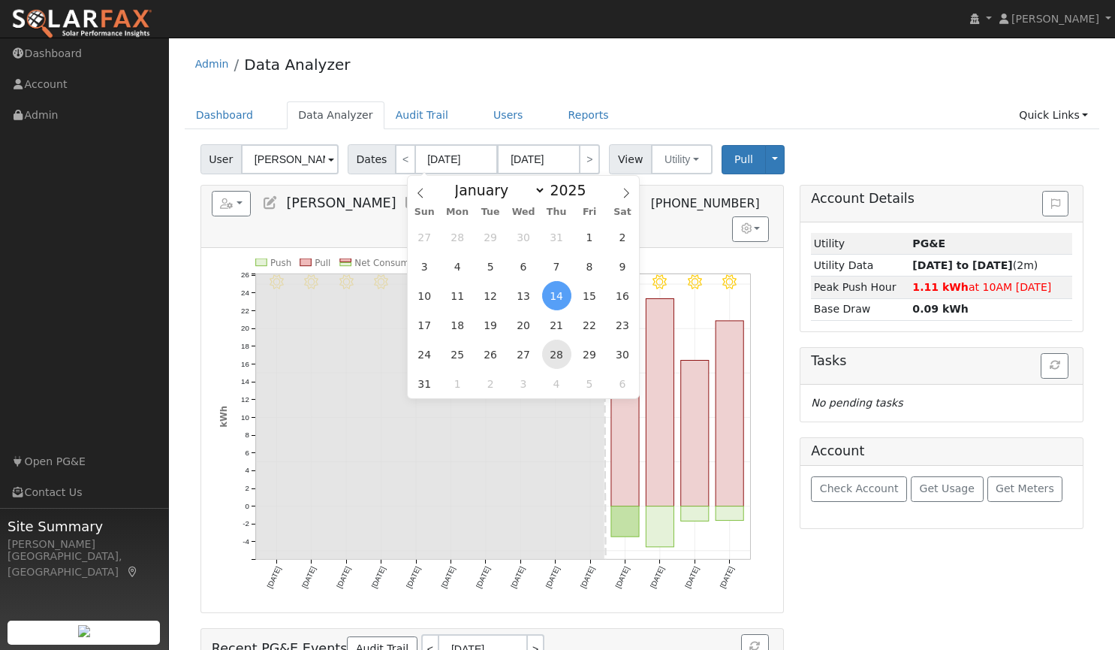
click at [560, 357] on span "28" at bounding box center [556, 354] width 29 height 29
type input "08/28/2025"
type input "09/10/2025"
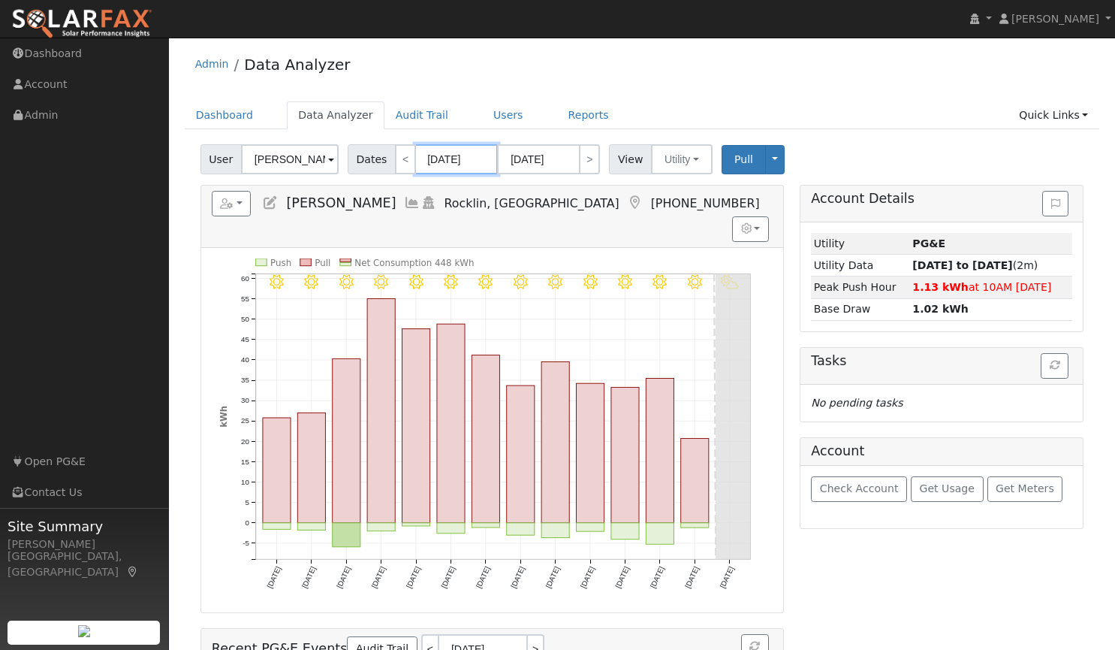
click at [455, 161] on input "08/28/2025" at bounding box center [456, 159] width 83 height 30
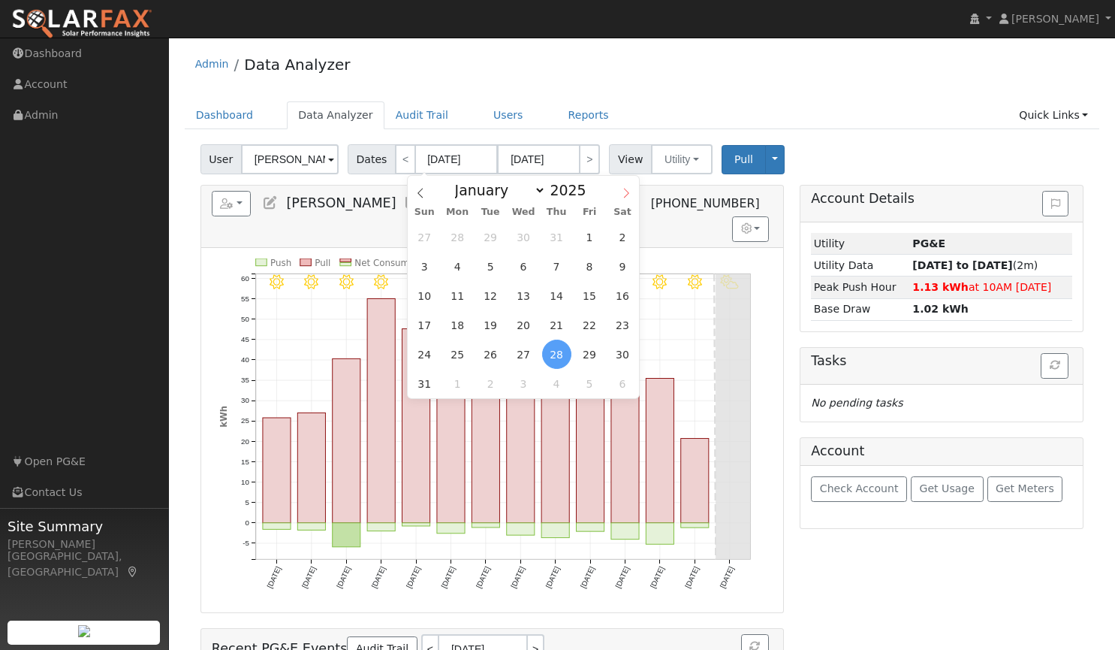
click at [627, 191] on icon at bounding box center [626, 193] width 11 height 11
select select "8"
click at [454, 245] on span "1" at bounding box center [457, 236] width 29 height 29
type input "09/01/2025"
type input "09/30/2025"
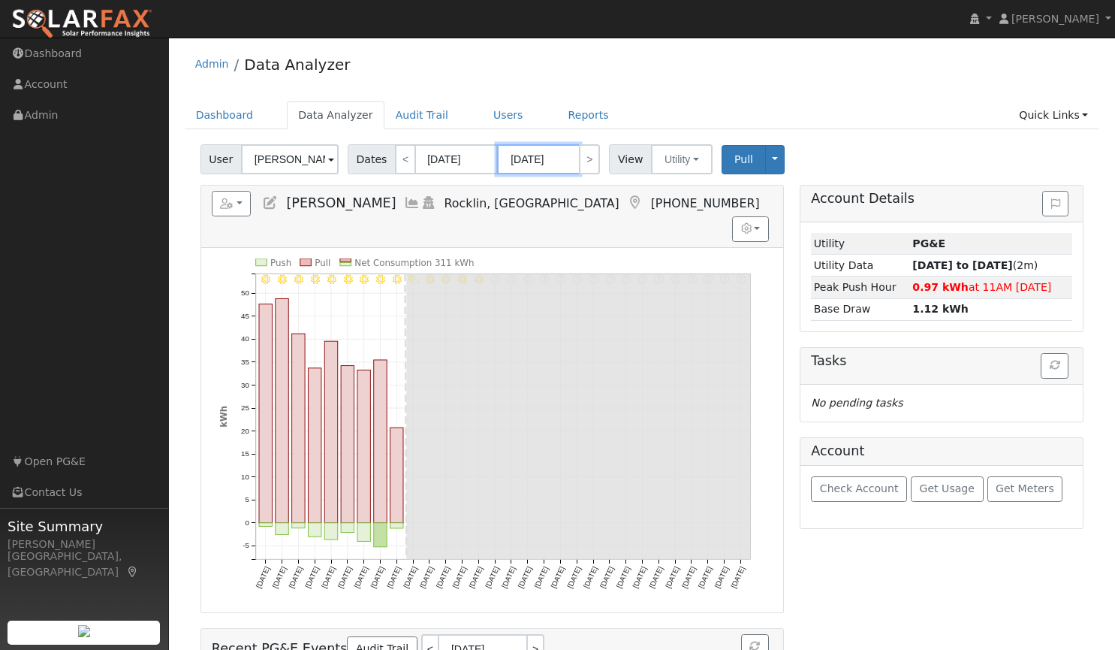
click at [542, 161] on input "09/30/2025" at bounding box center [538, 159] width 83 height 30
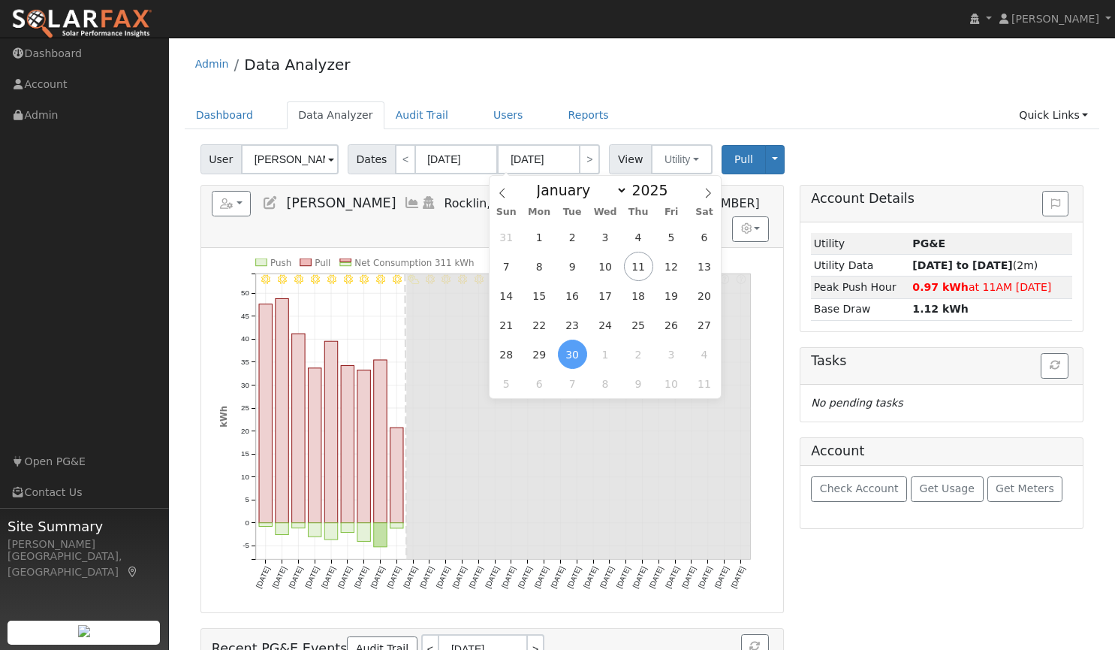
click at [747, 88] on div "Admin Data Analyzer" at bounding box center [643, 68] width 916 height 46
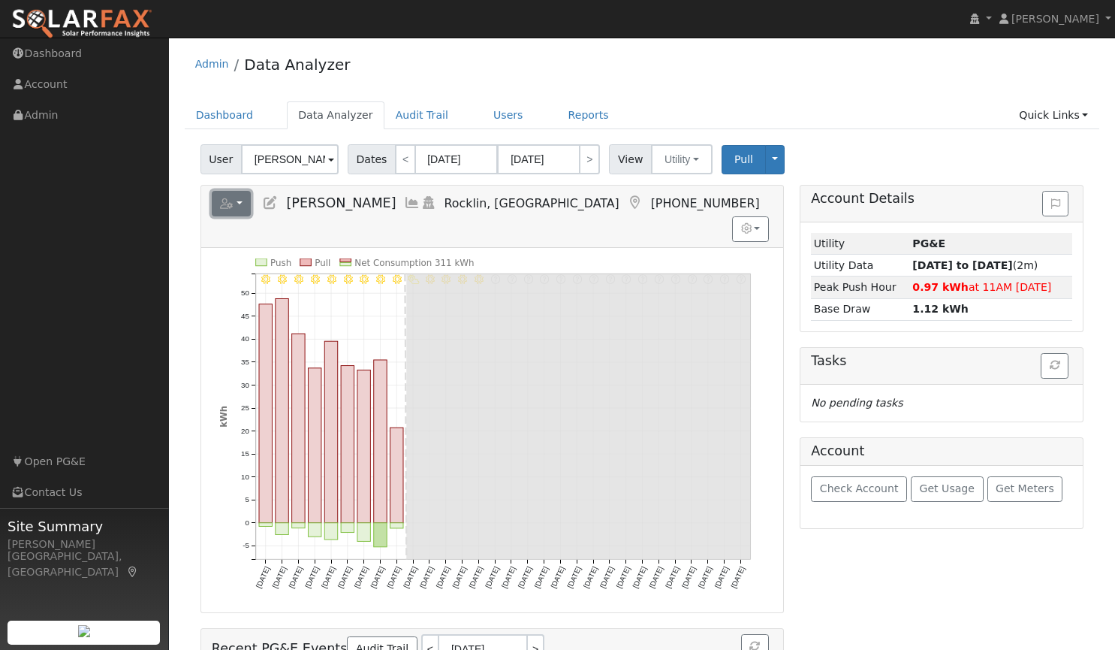
click at [238, 200] on button "button" at bounding box center [232, 204] width 40 height 26
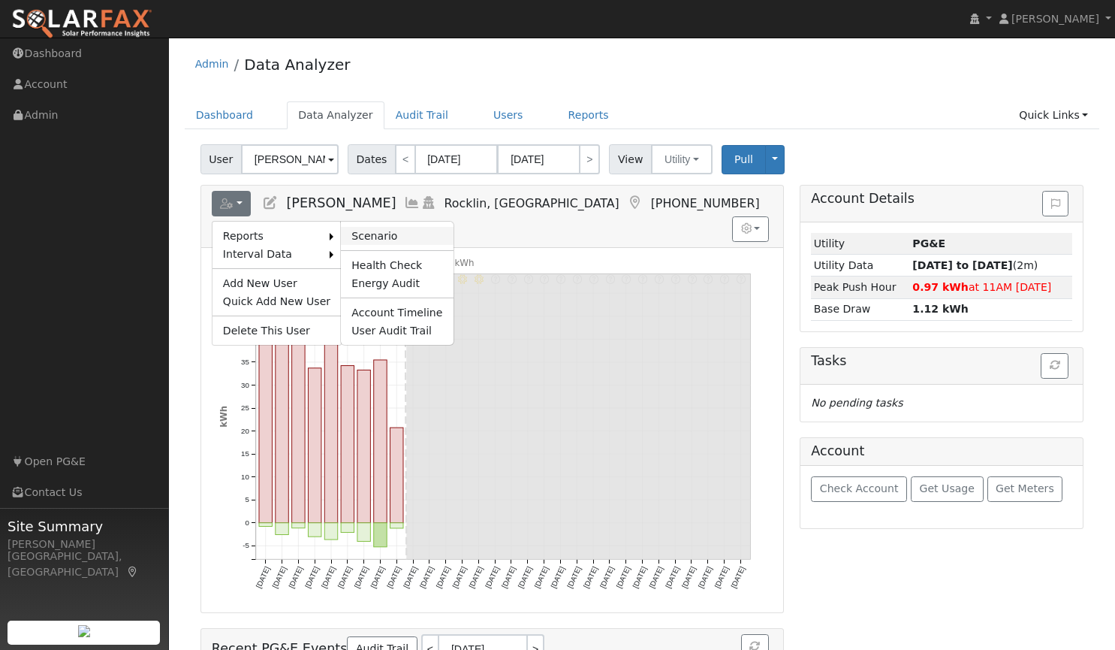
click at [364, 234] on link "Scenario" at bounding box center [397, 236] width 112 height 18
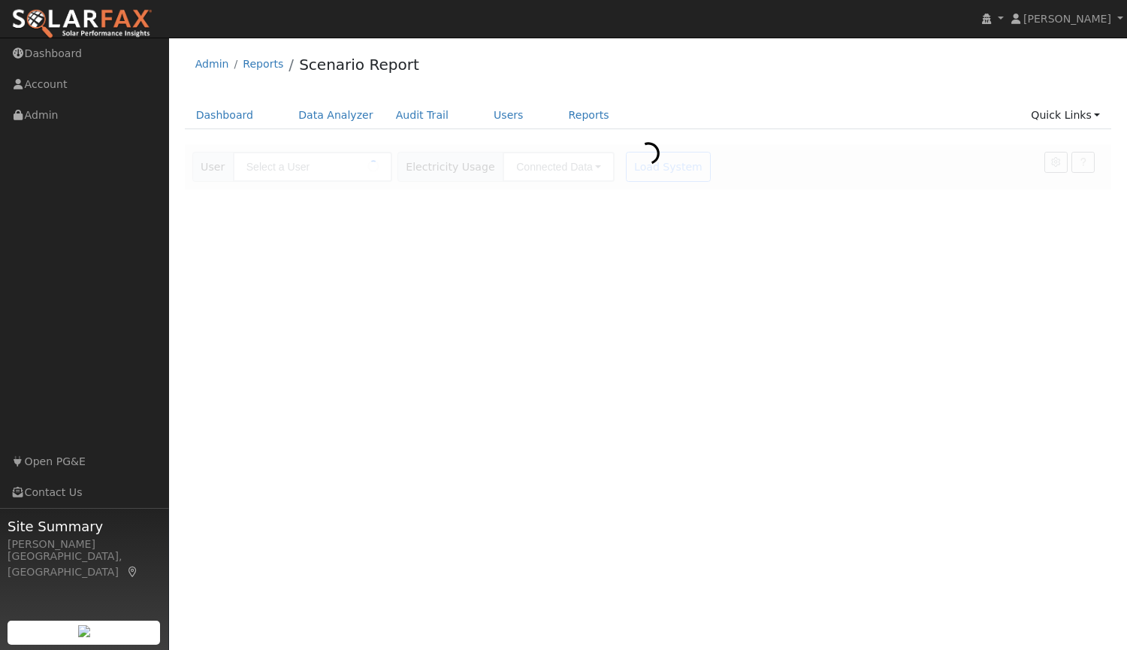
type input "[PERSON_NAME]"
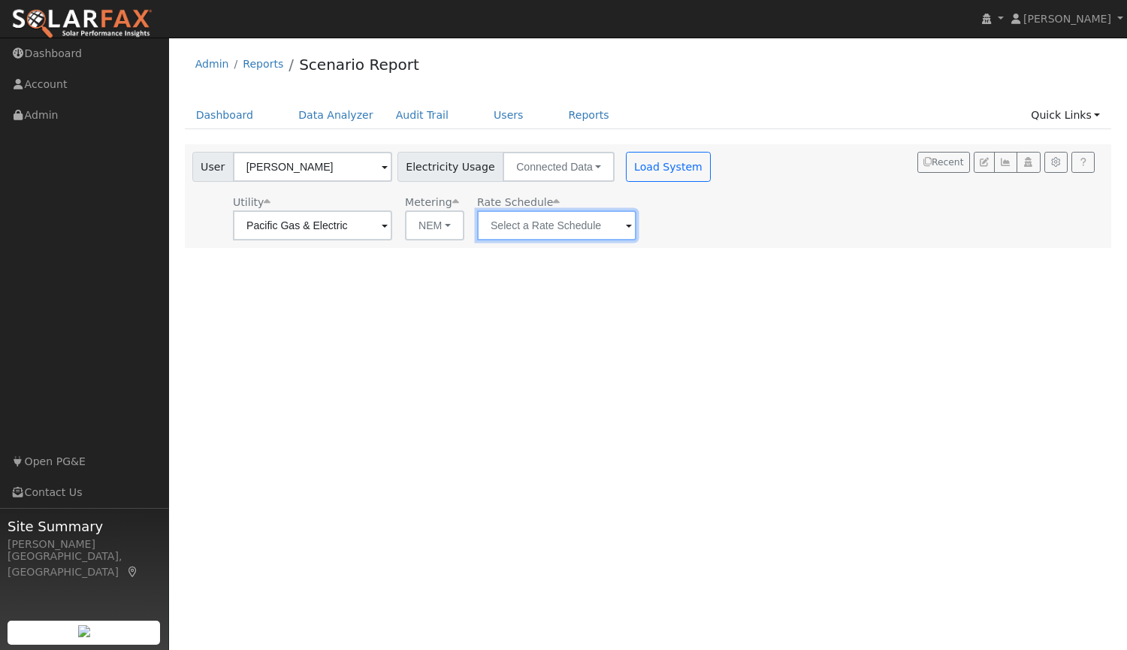
click at [602, 226] on input "text" at bounding box center [556, 225] width 159 height 30
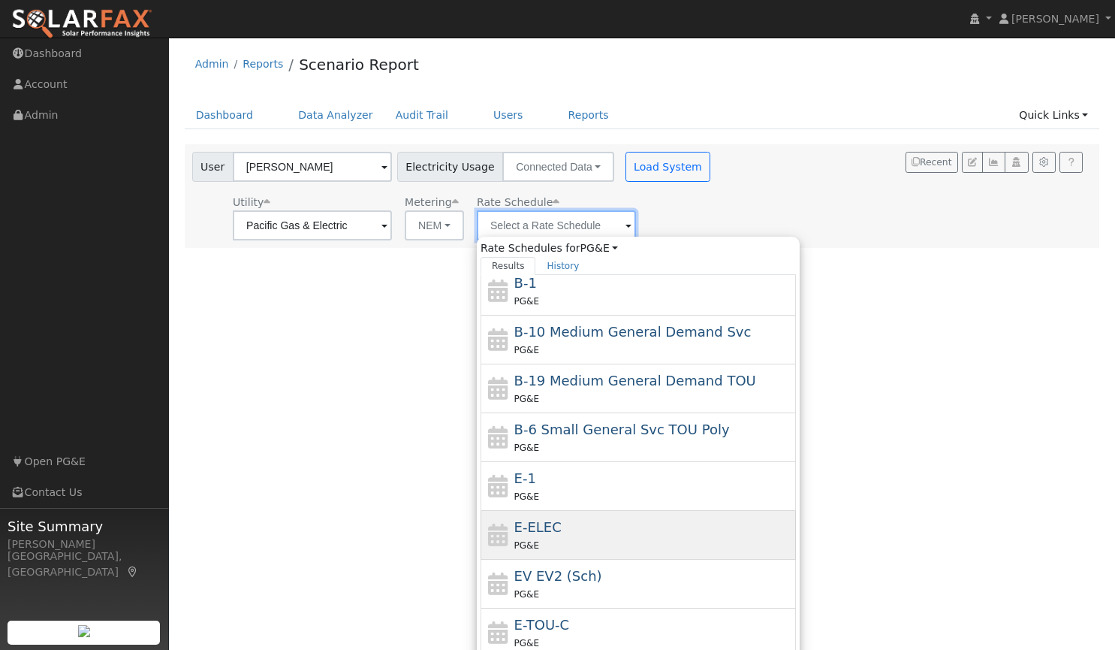
scroll to position [213, 0]
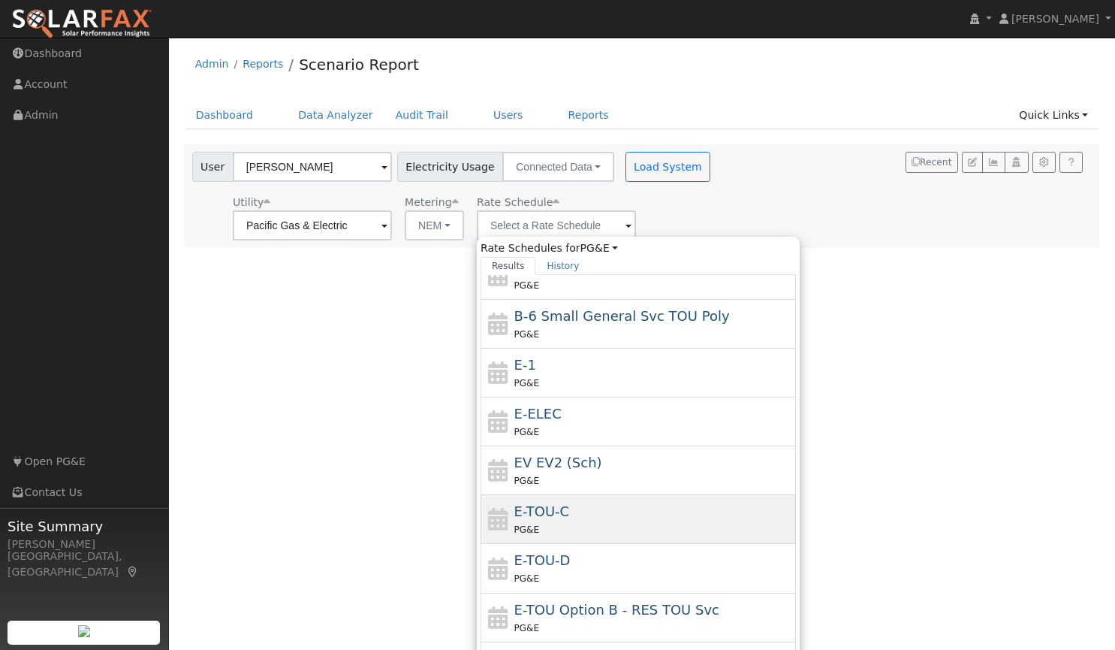
click at [568, 503] on div "E-TOU-C PG&E" at bounding box center [654, 519] width 279 height 36
type input "E-TOU-C"
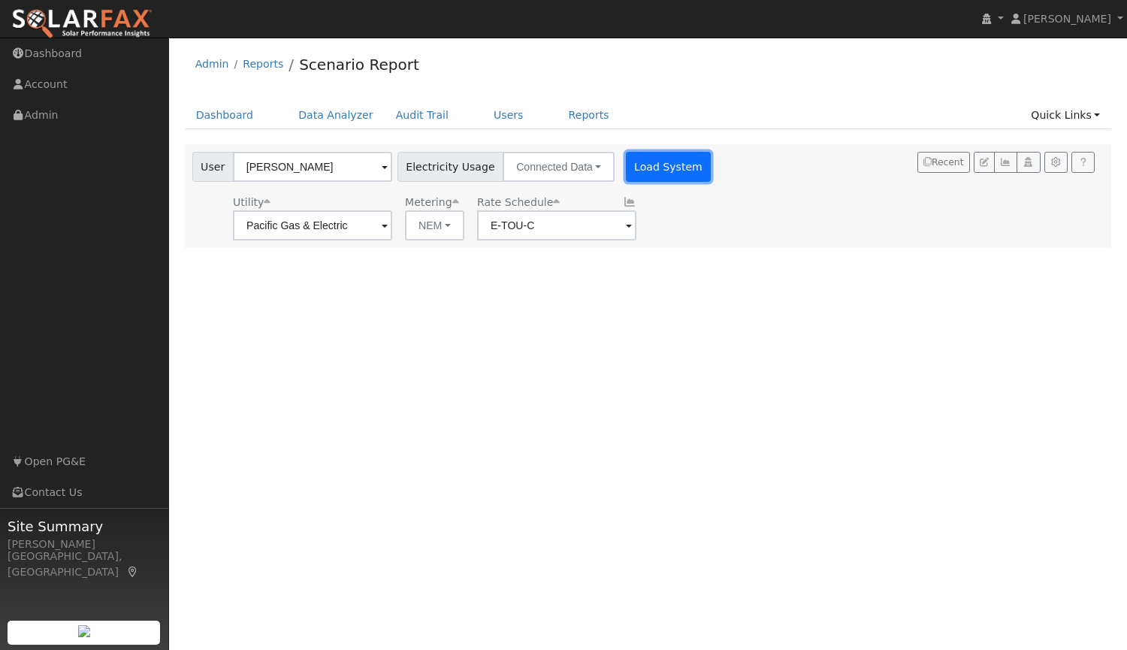
click at [651, 162] on button "Load System" at bounding box center [669, 167] width 86 height 30
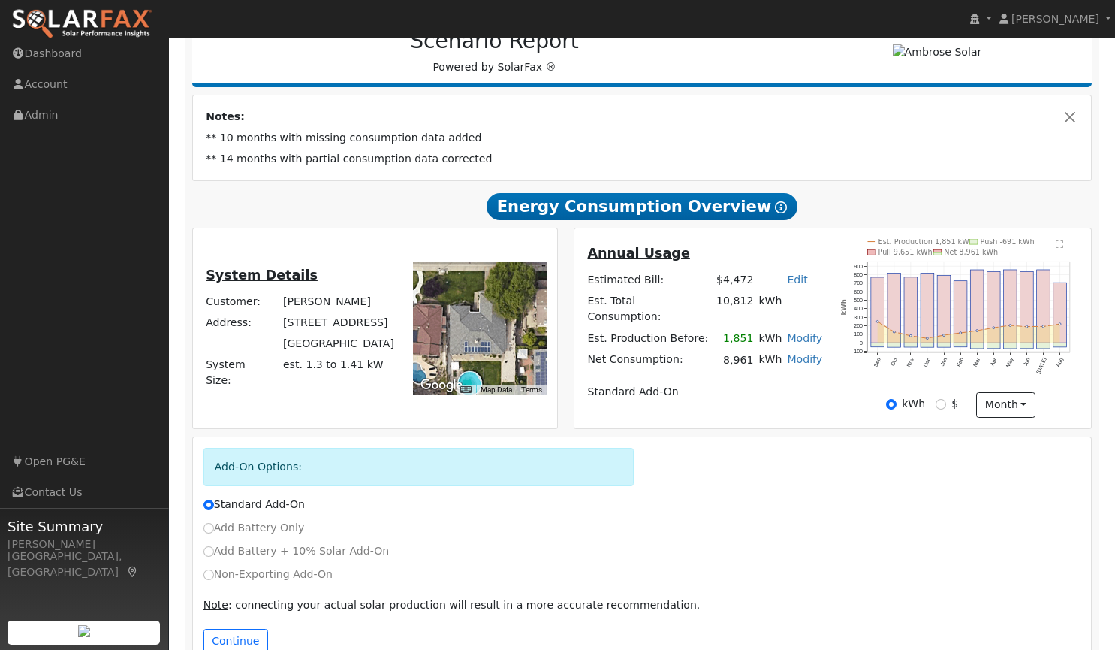
scroll to position [247, 0]
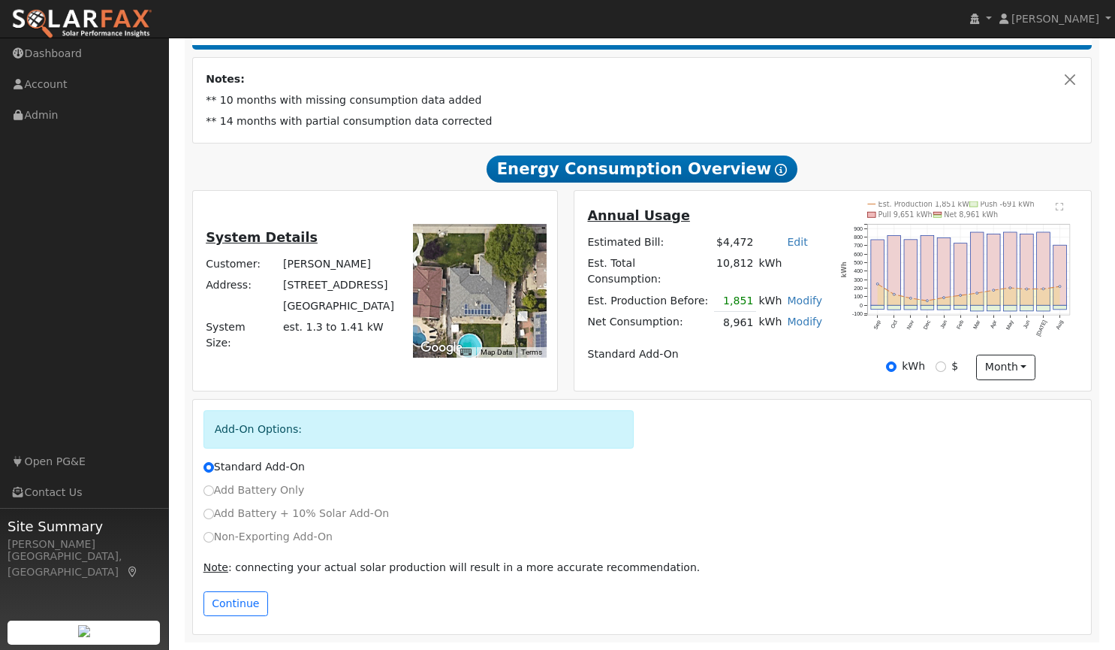
click at [511, 434] on div "Add-On Options:" at bounding box center [419, 429] width 431 height 38
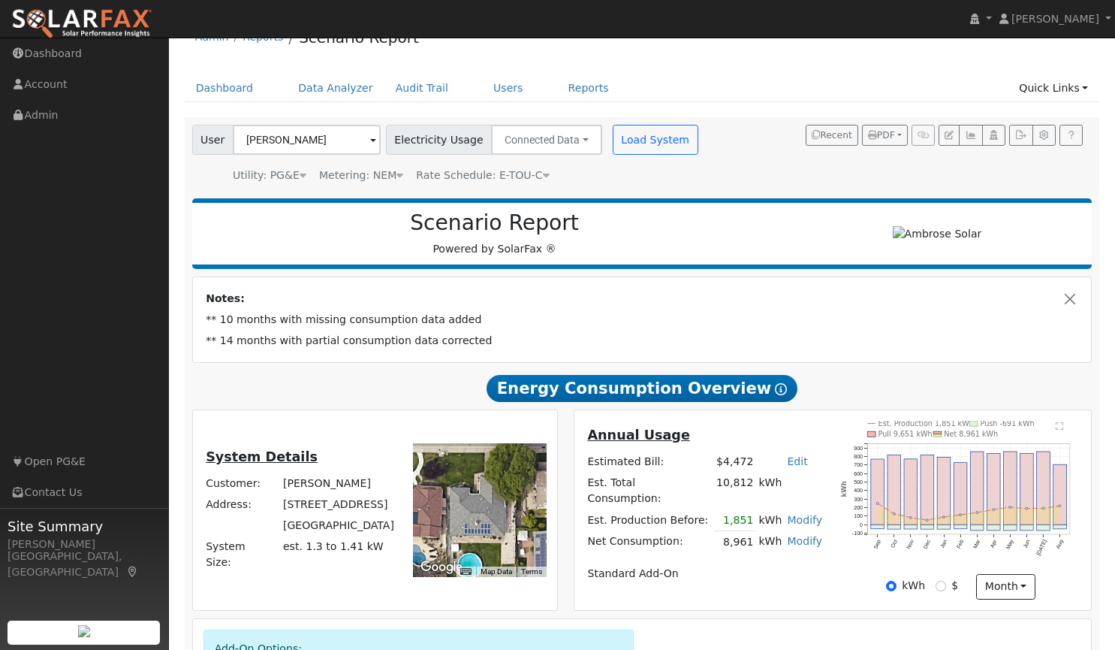
scroll to position [0, 0]
